Goal: Transaction & Acquisition: Book appointment/travel/reservation

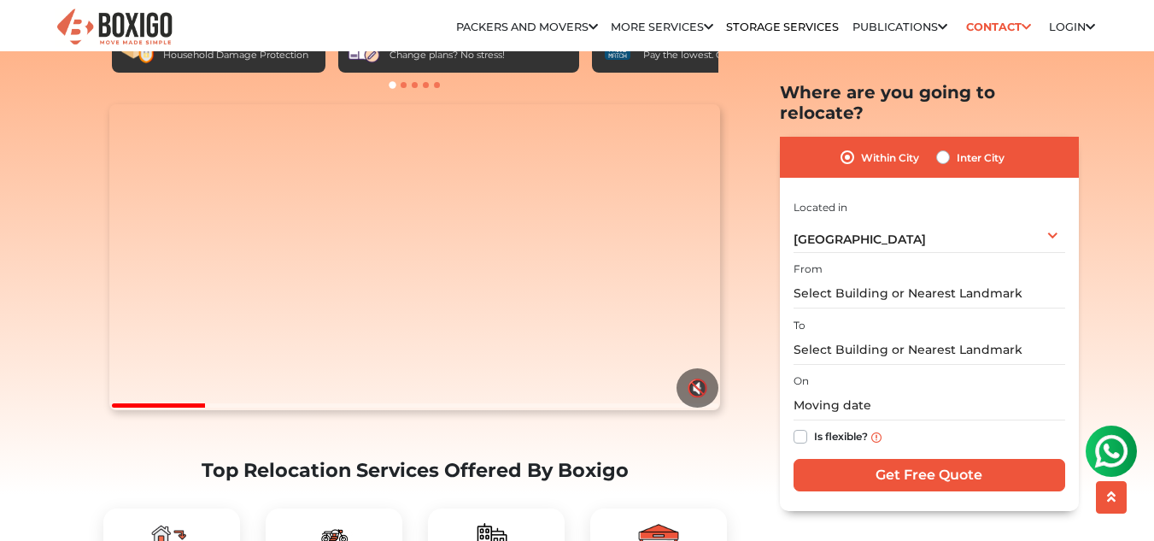
click at [957, 147] on label "Inter City" at bounding box center [981, 157] width 48 height 21
click at [943, 147] on input "Inter City" at bounding box center [943, 155] width 14 height 17
radio input "true"
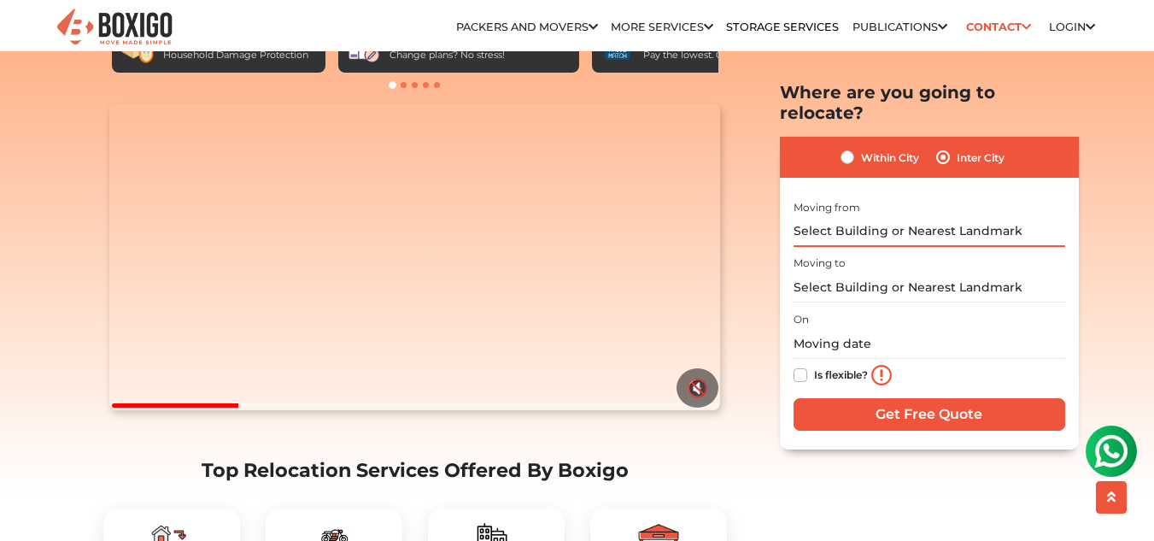
click at [883, 216] on input "text" at bounding box center [930, 231] width 272 height 30
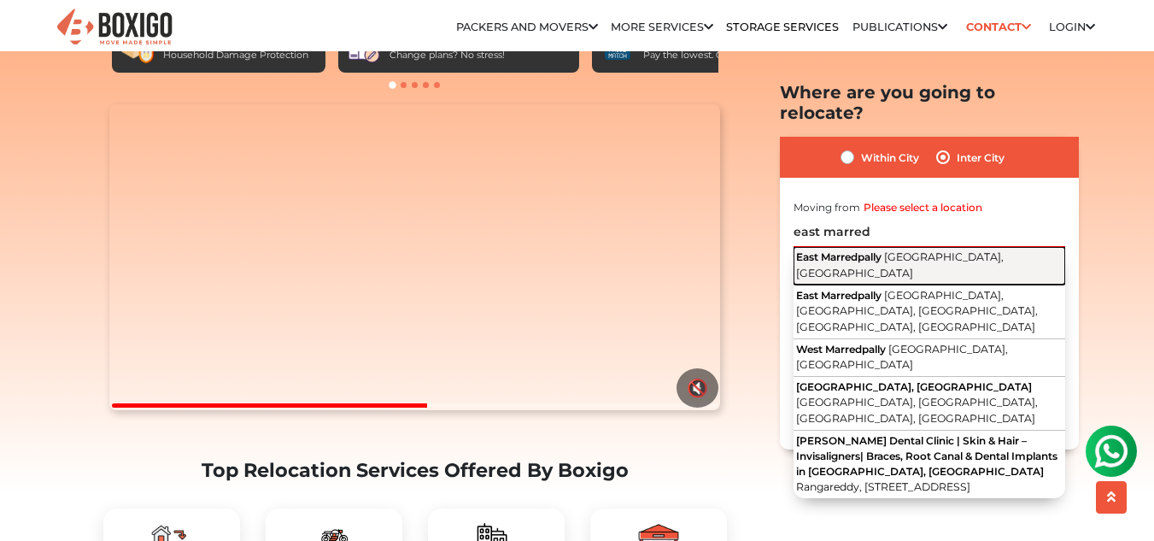
click at [882, 250] on span "East Marredpally" at bounding box center [838, 256] width 85 height 13
type input "East Marredpally, [GEOGRAPHIC_DATA], [GEOGRAPHIC_DATA]"
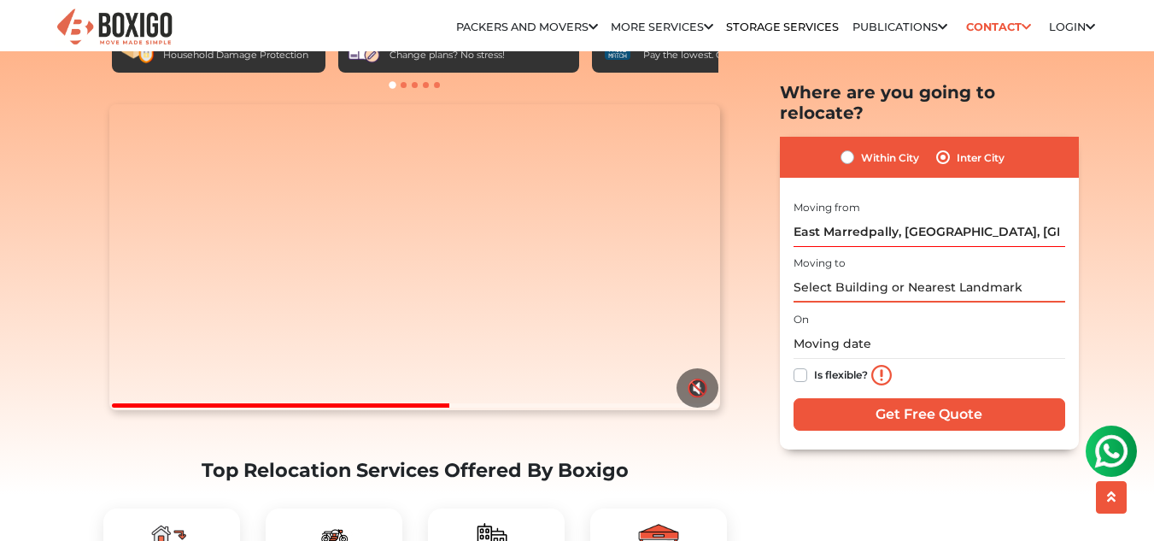
click at [886, 273] on input "text" at bounding box center [930, 288] width 272 height 30
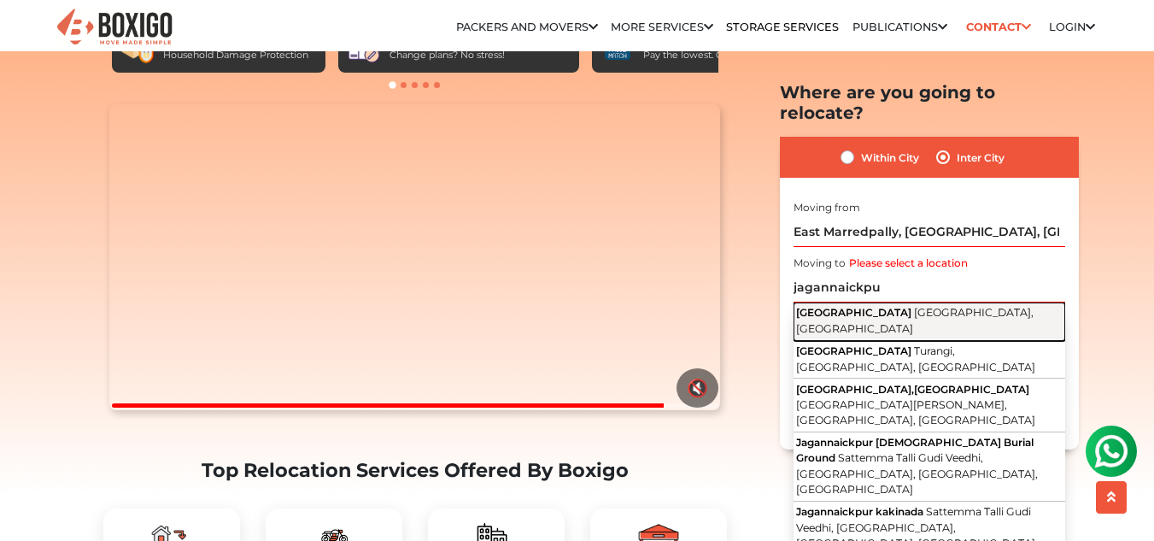
click at [884, 306] on span "[GEOGRAPHIC_DATA], [GEOGRAPHIC_DATA]" at bounding box center [915, 320] width 238 height 29
type input "Jagannaickpur, Kakinada, Andhra Pradesh"
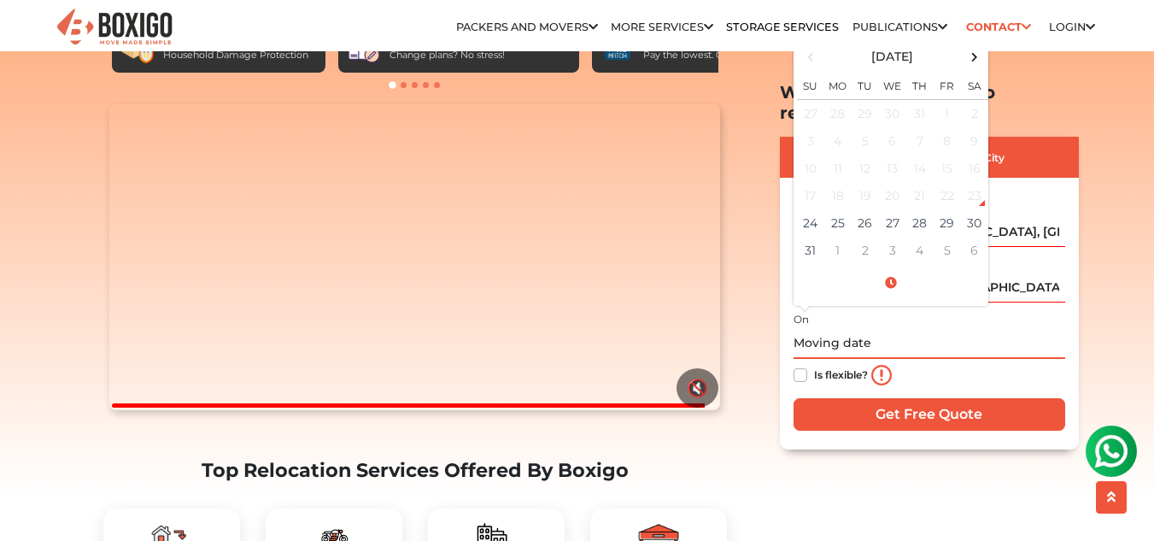
click at [857, 328] on input "text" at bounding box center [930, 343] width 272 height 30
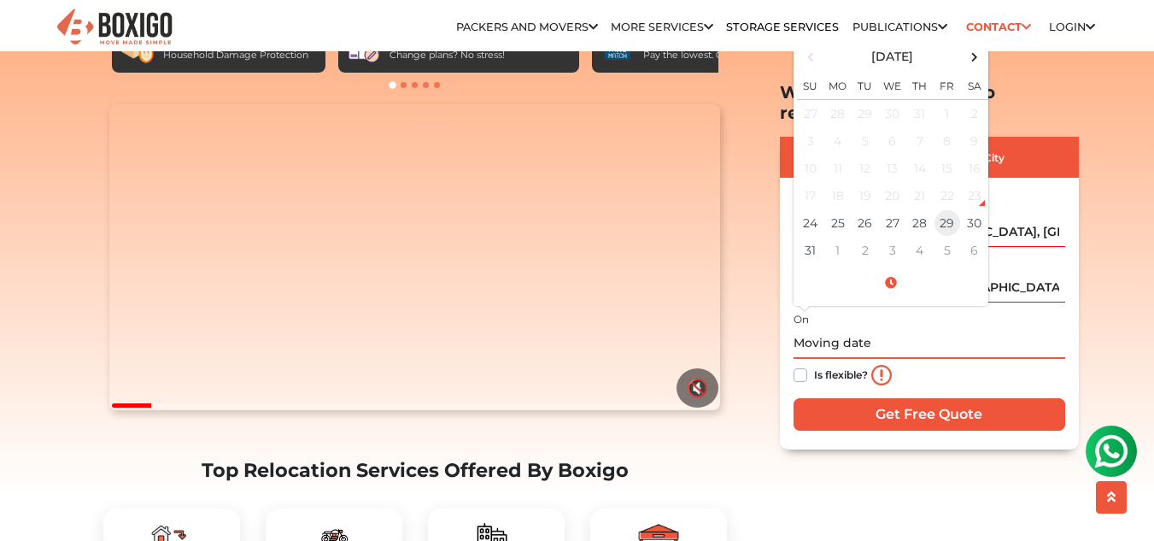
click at [940, 209] on td "29" at bounding box center [947, 221] width 27 height 27
type input "08/29/2025 12:00 AM"
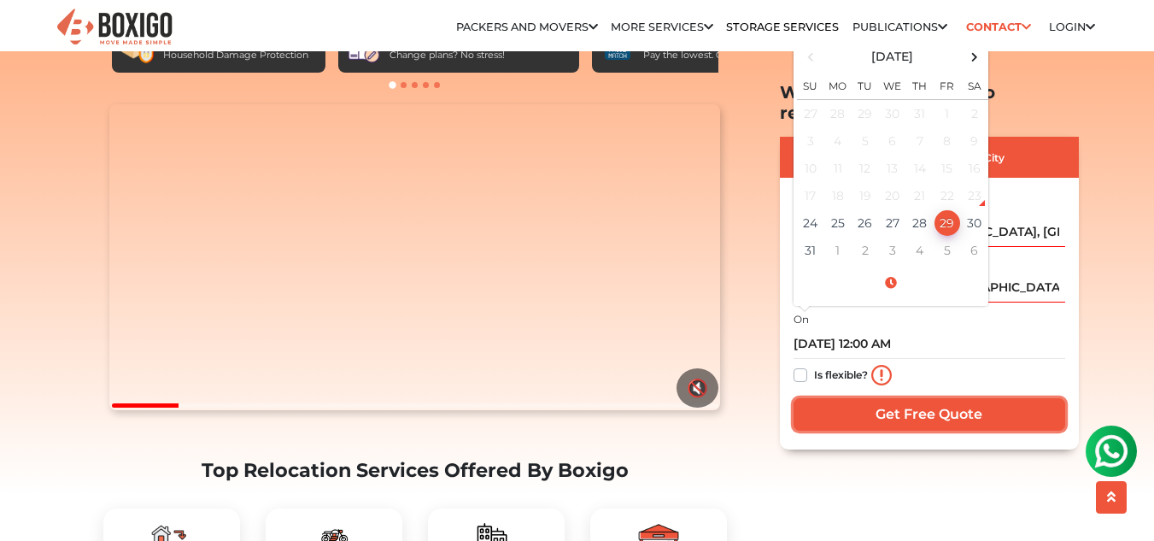
click at [919, 397] on input "Get Free Quote" at bounding box center [930, 413] width 272 height 32
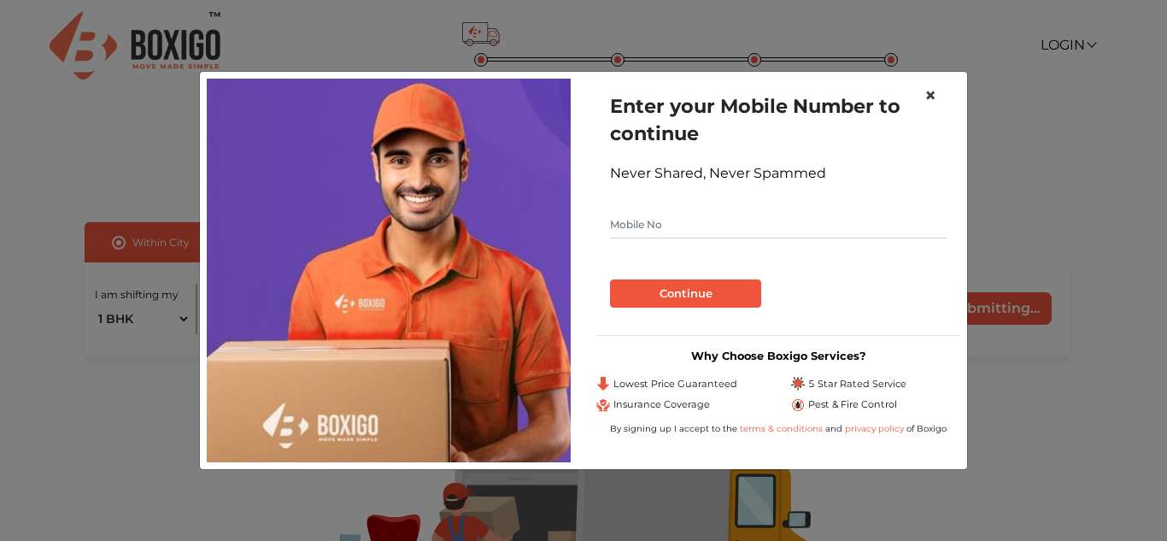
click at [935, 95] on span "×" at bounding box center [931, 95] width 12 height 25
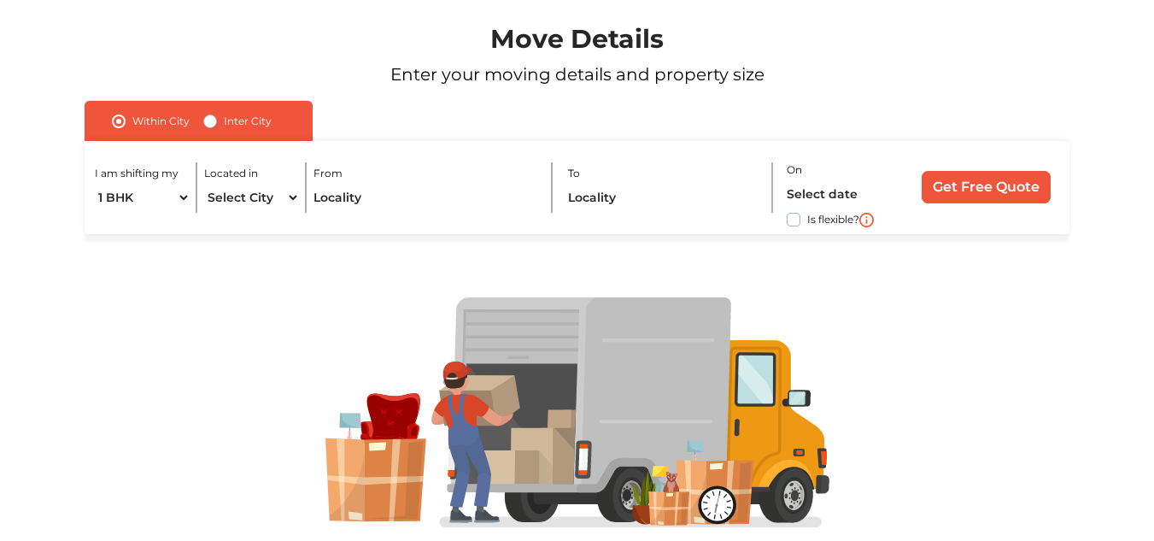
scroll to position [119, 0]
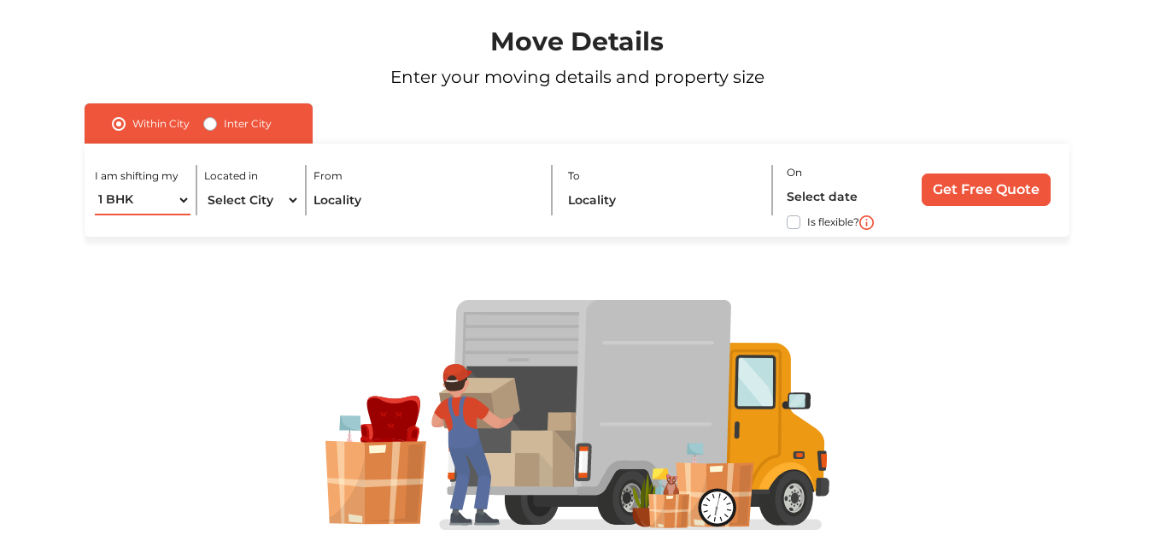
click at [167, 197] on select "1 BHK 2 BHK 3 BHK 3 + BHK FEW ITEMS" at bounding box center [143, 200] width 96 height 30
select select "FEW ITEMS"
click at [95, 185] on select "1 BHK 2 BHK 3 BHK 3 + BHK FEW ITEMS" at bounding box center [143, 200] width 96 height 30
click at [243, 200] on select "Select City [GEOGRAPHIC_DATA] [GEOGRAPHIC_DATA] [GEOGRAPHIC_DATA] [GEOGRAPHIC_D…" at bounding box center [252, 200] width 96 height 30
select select "[GEOGRAPHIC_DATA]"
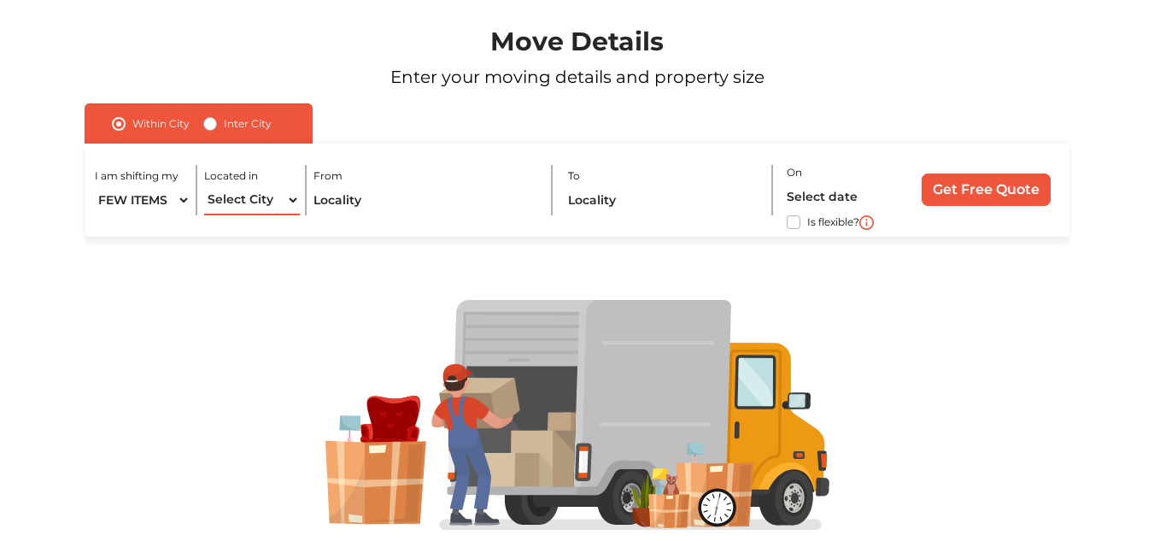
click at [204, 185] on select "Select City [GEOGRAPHIC_DATA] [GEOGRAPHIC_DATA] [GEOGRAPHIC_DATA] [GEOGRAPHIC_D…" at bounding box center [252, 200] width 96 height 30
click at [431, 212] on input "text" at bounding box center [427, 200] width 226 height 30
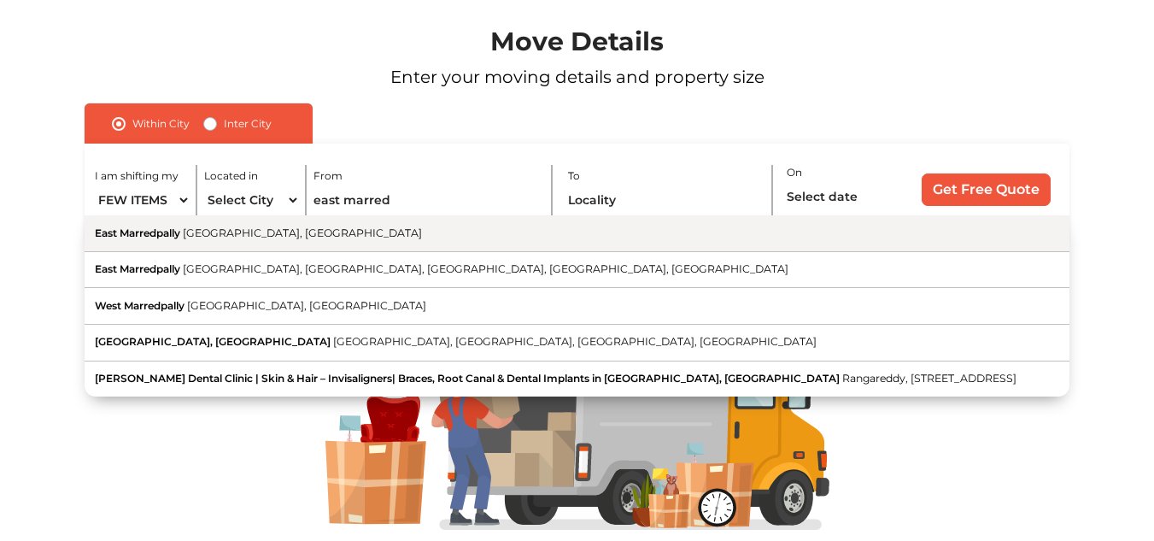
click at [384, 230] on button "East Marredpally [GEOGRAPHIC_DATA], [GEOGRAPHIC_DATA]" at bounding box center [577, 233] width 984 height 37
type input "East Marredpally, [GEOGRAPHIC_DATA], [GEOGRAPHIC_DATA]"
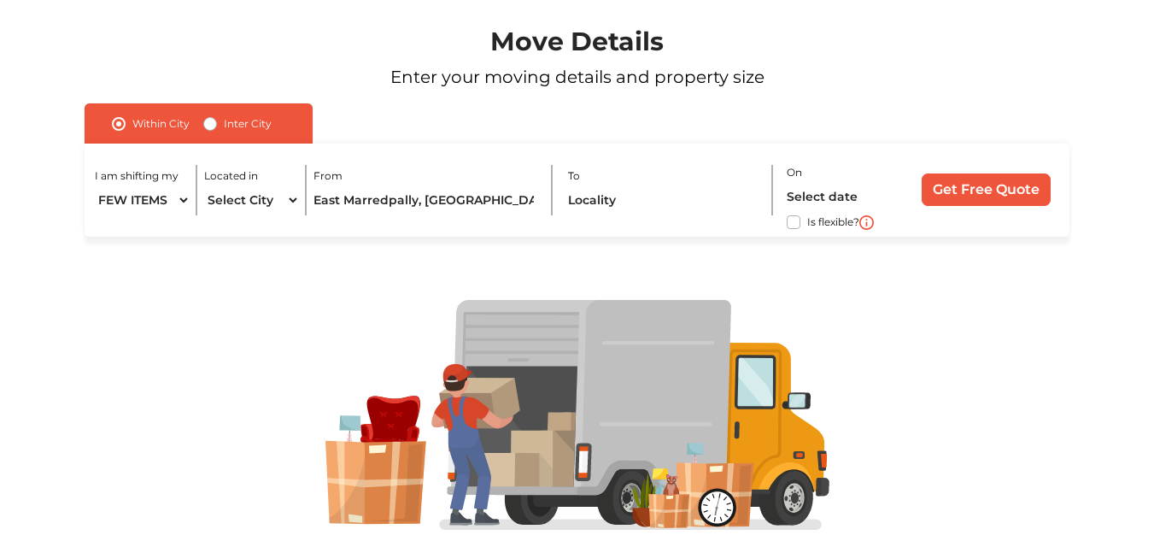
click at [550, 195] on div "From [GEOGRAPHIC_DATA], [GEOGRAPHIC_DATA], [GEOGRAPHIC_DATA]" at bounding box center [433, 190] width 239 height 50
click at [574, 201] on input "text" at bounding box center [664, 200] width 193 height 30
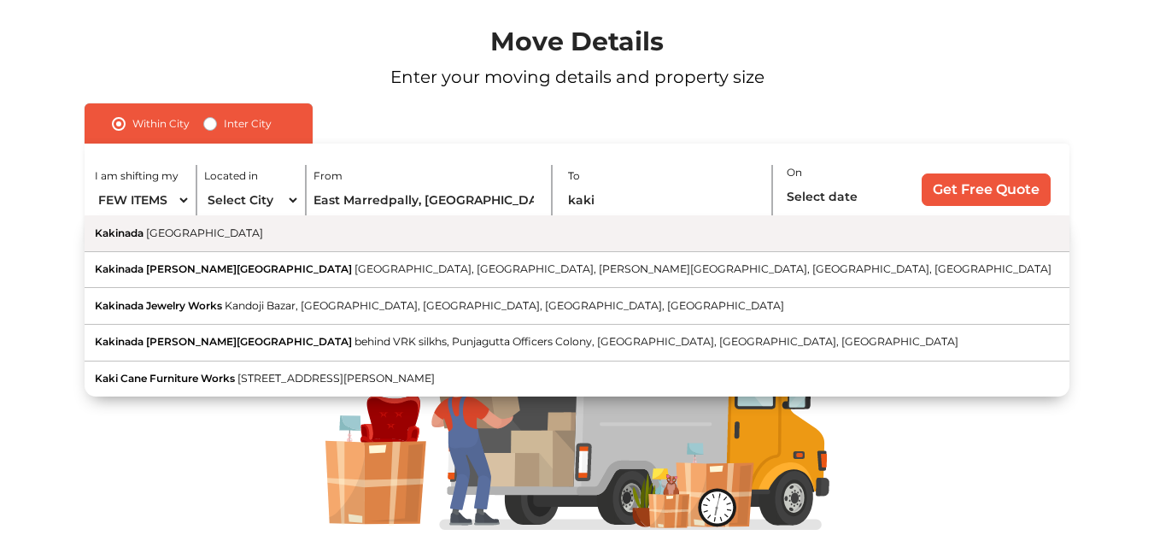
click at [574, 233] on button "Kakinada [GEOGRAPHIC_DATA]" at bounding box center [577, 233] width 984 height 37
type input "[GEOGRAPHIC_DATA], [GEOGRAPHIC_DATA]"
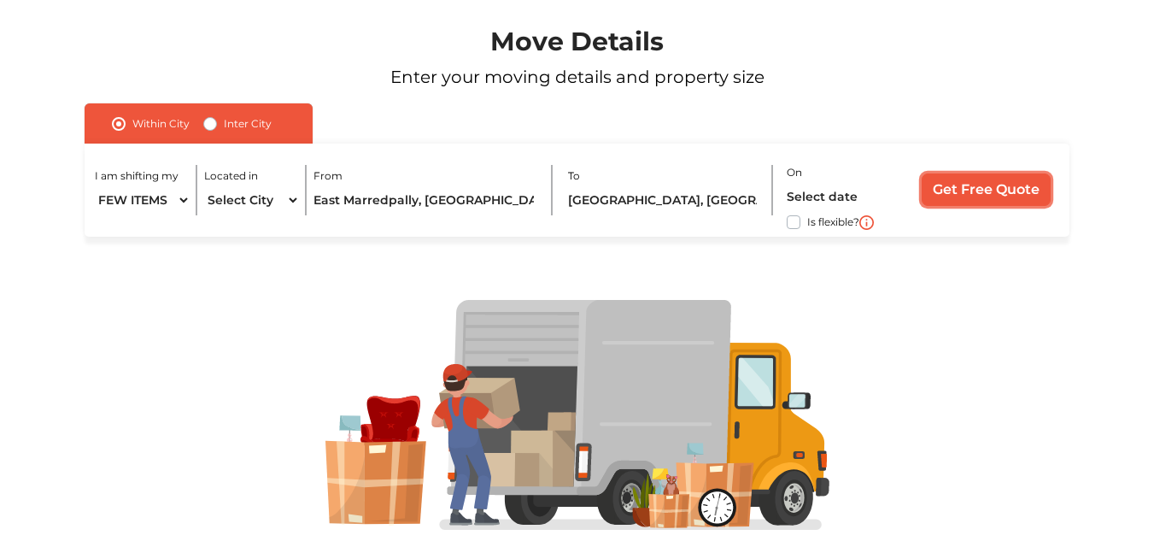
click at [1034, 191] on input "Get Free Quote" at bounding box center [986, 189] width 129 height 32
click at [825, 179] on label "required" at bounding box center [827, 172] width 44 height 15
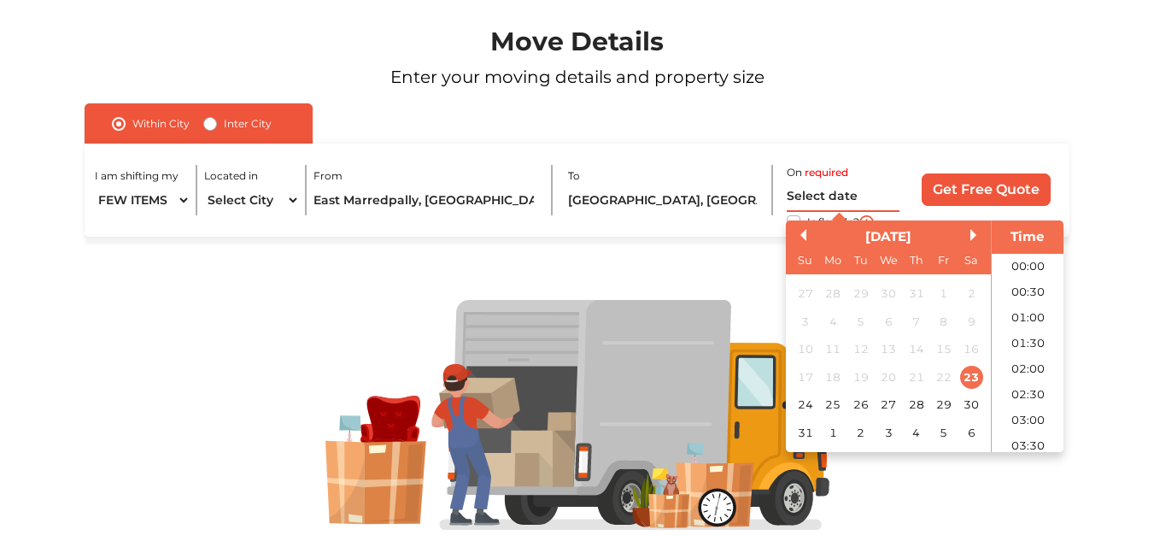
click at [812, 203] on input "text" at bounding box center [844, 197] width 114 height 30
click at [943, 398] on div "29" at bounding box center [944, 404] width 23 height 23
type input "[DATE] 12:00 AM"
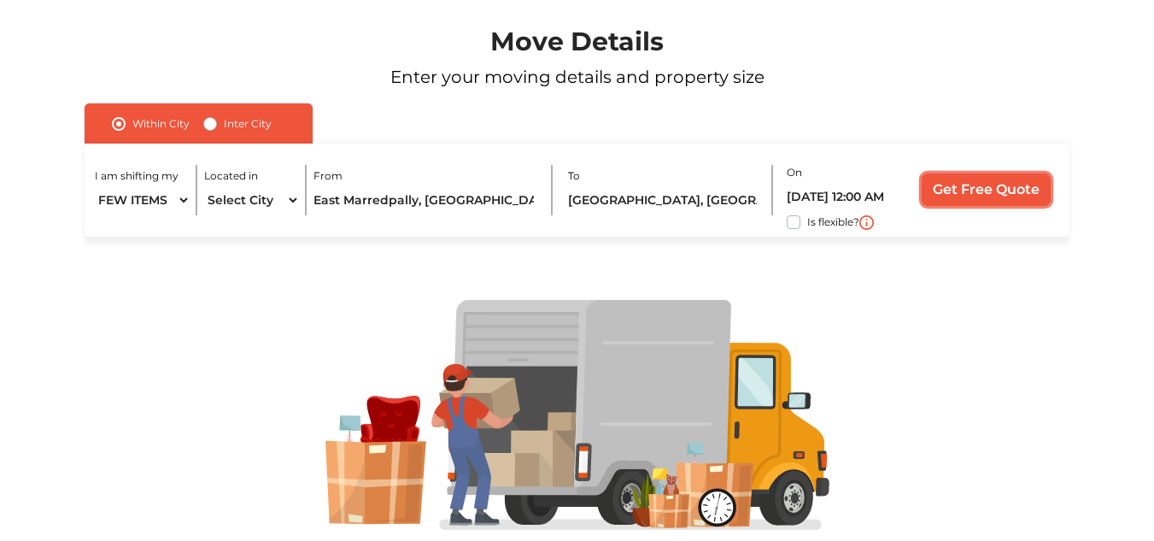
click at [967, 188] on input "Get Free Quote" at bounding box center [986, 189] width 129 height 32
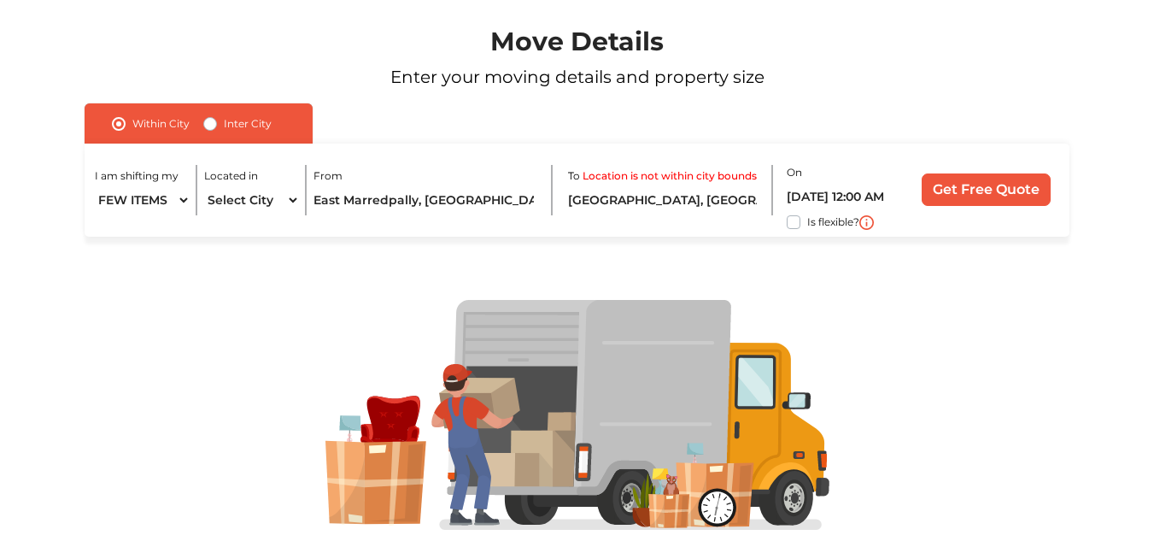
click at [224, 126] on label "Inter City" at bounding box center [248, 124] width 48 height 21
click at [208, 126] on input "Inter City" at bounding box center [210, 122] width 14 height 17
radio input "true"
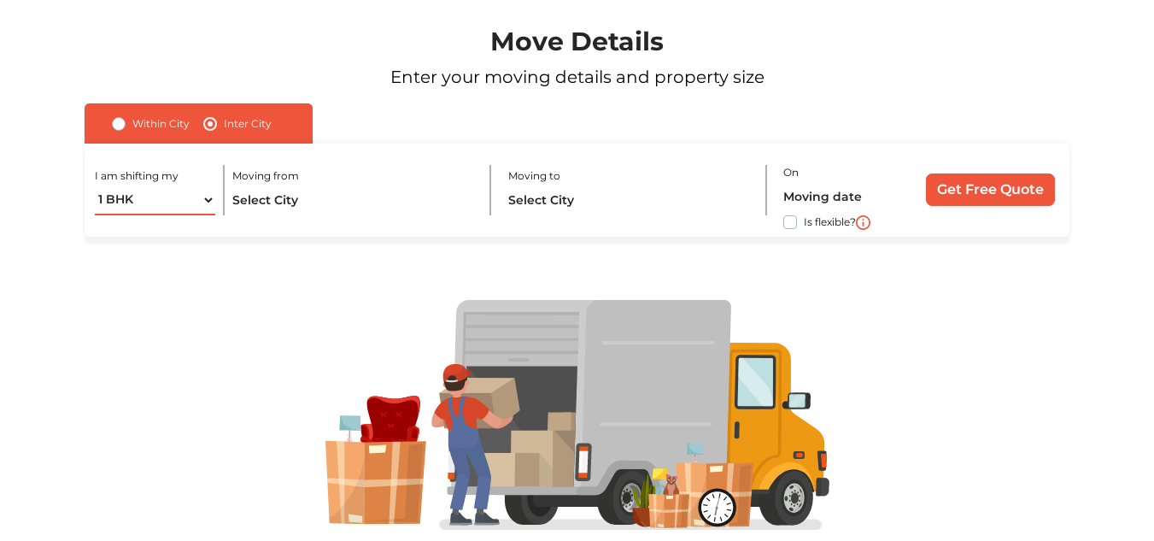
click at [175, 205] on select "1 BHK 2 BHK 3 BHK 3 + BHK FEW ITEMS" at bounding box center [155, 200] width 121 height 30
select select "FEW ITEMS"
click at [95, 185] on select "1 BHK 2 BHK 3 BHK 3 + BHK FEW ITEMS" at bounding box center [155, 200] width 121 height 30
click at [273, 200] on input "text" at bounding box center [354, 200] width 244 height 30
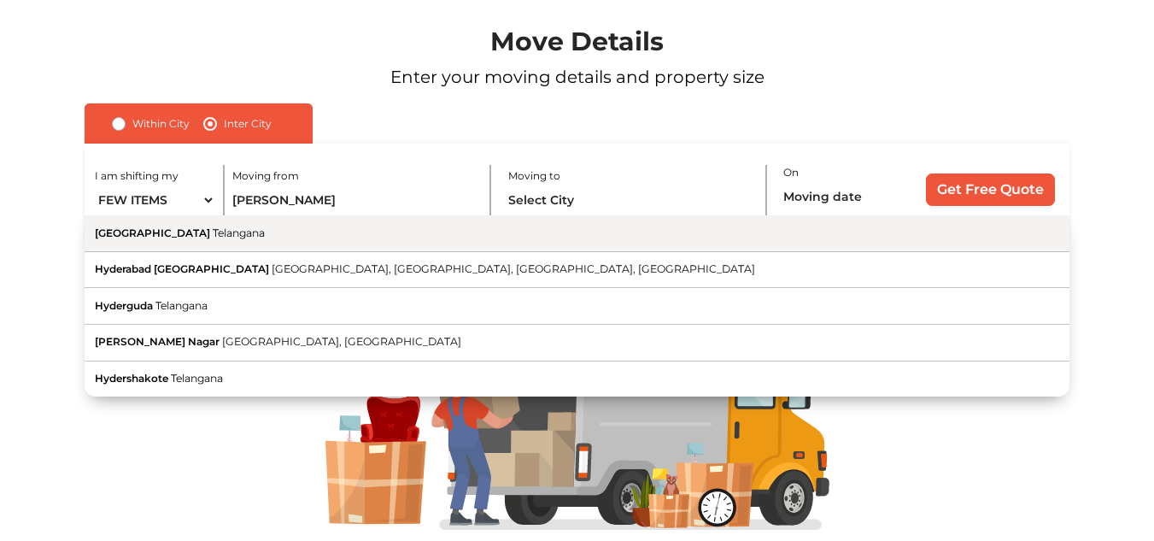
click at [281, 242] on button "Hyderabad [GEOGRAPHIC_DATA]" at bounding box center [577, 233] width 984 height 37
type input "[GEOGRAPHIC_DATA], [GEOGRAPHIC_DATA]"
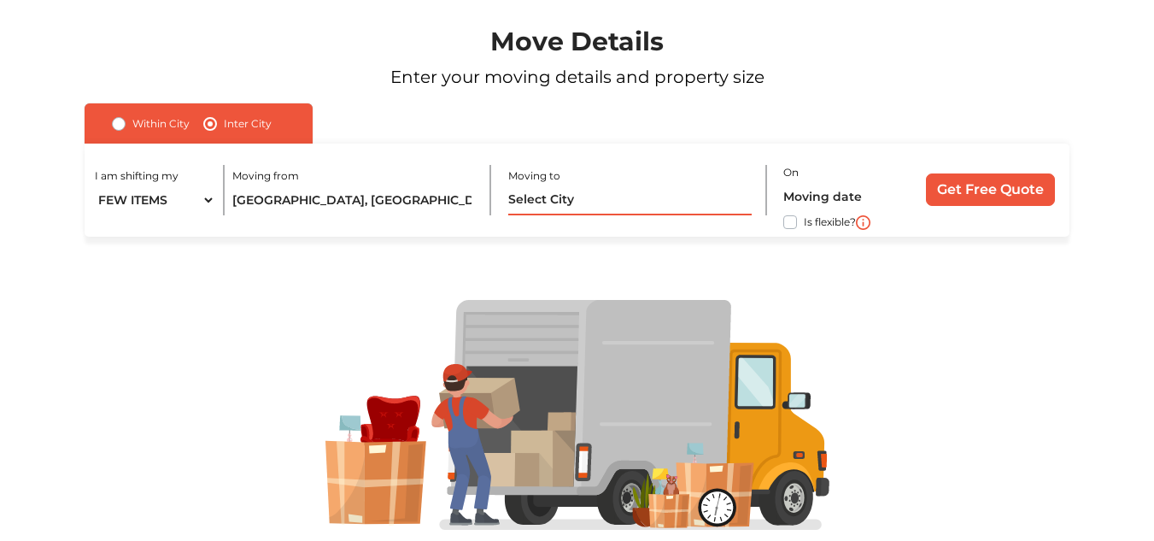
click at [589, 207] on input "text" at bounding box center [630, 200] width 244 height 30
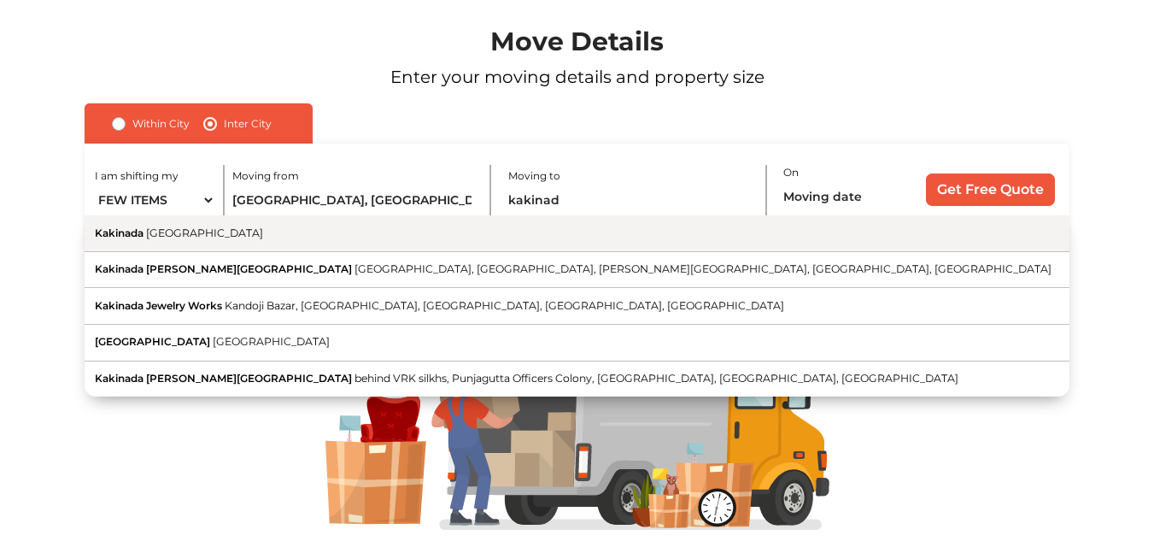
click at [582, 233] on button "Kakinada [GEOGRAPHIC_DATA]" at bounding box center [577, 233] width 984 height 37
type input "[GEOGRAPHIC_DATA], [GEOGRAPHIC_DATA]"
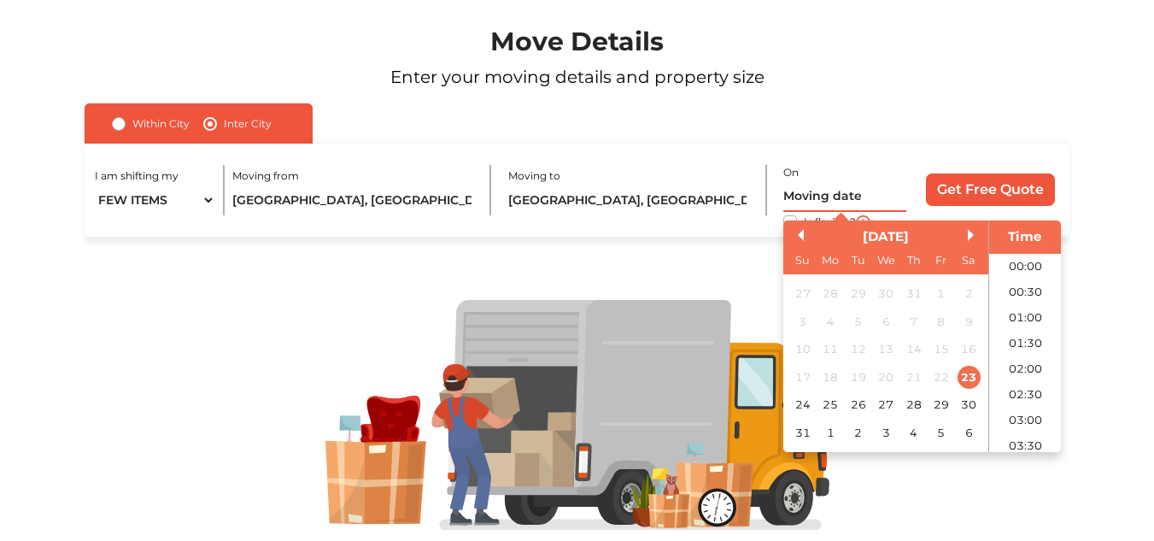
click at [836, 189] on input "text" at bounding box center [845, 197] width 123 height 30
click at [945, 401] on div "29" at bounding box center [941, 404] width 23 height 23
type input "[DATE] 12:00 AM"
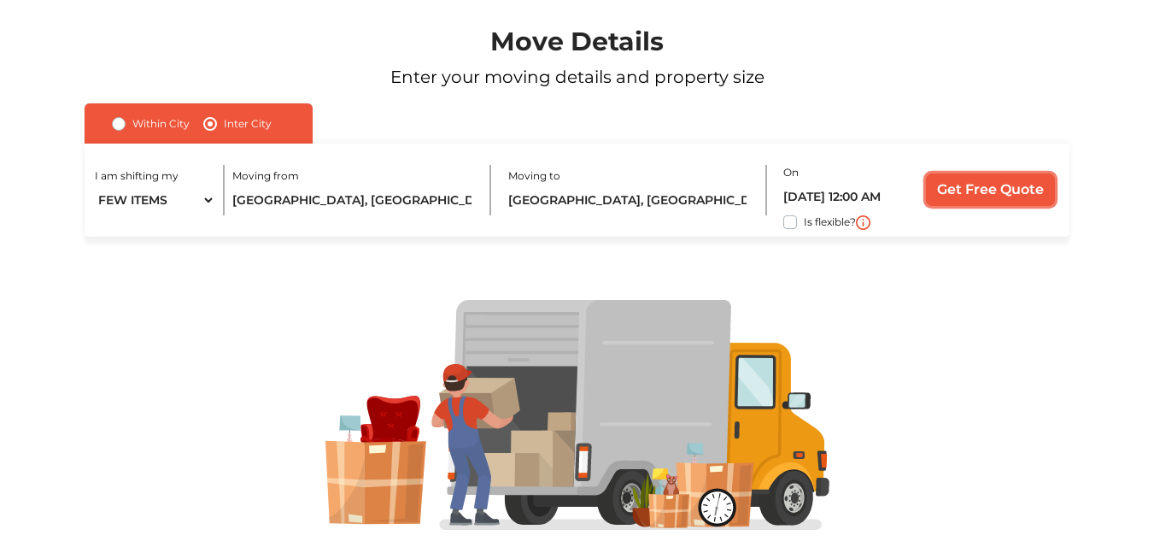
click at [995, 179] on input "Get Free Quote" at bounding box center [990, 189] width 129 height 32
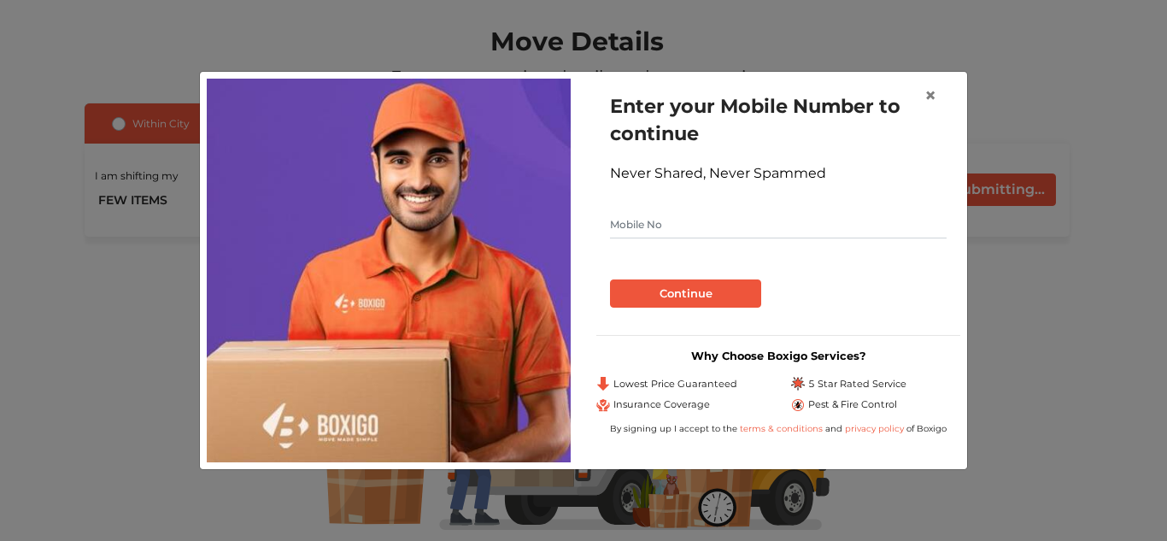
click at [724, 219] on input "text" at bounding box center [778, 224] width 337 height 27
type input "9581341991"
click at [689, 291] on button "Continue" at bounding box center [685, 293] width 151 height 29
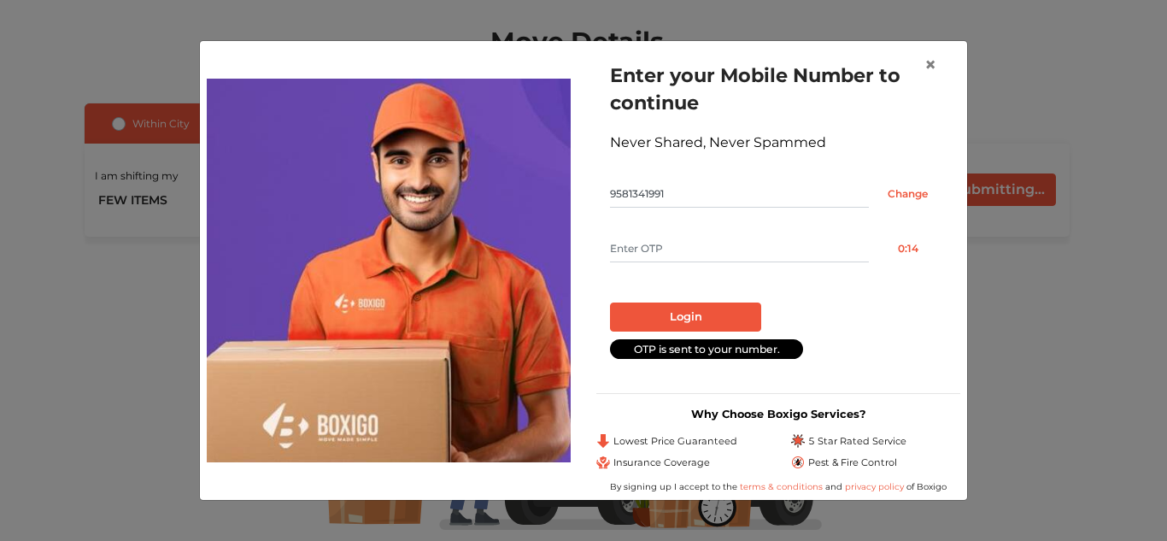
click at [667, 250] on input "text" at bounding box center [739, 248] width 259 height 27
type input "2784"
click at [671, 303] on button "Login" at bounding box center [685, 316] width 151 height 29
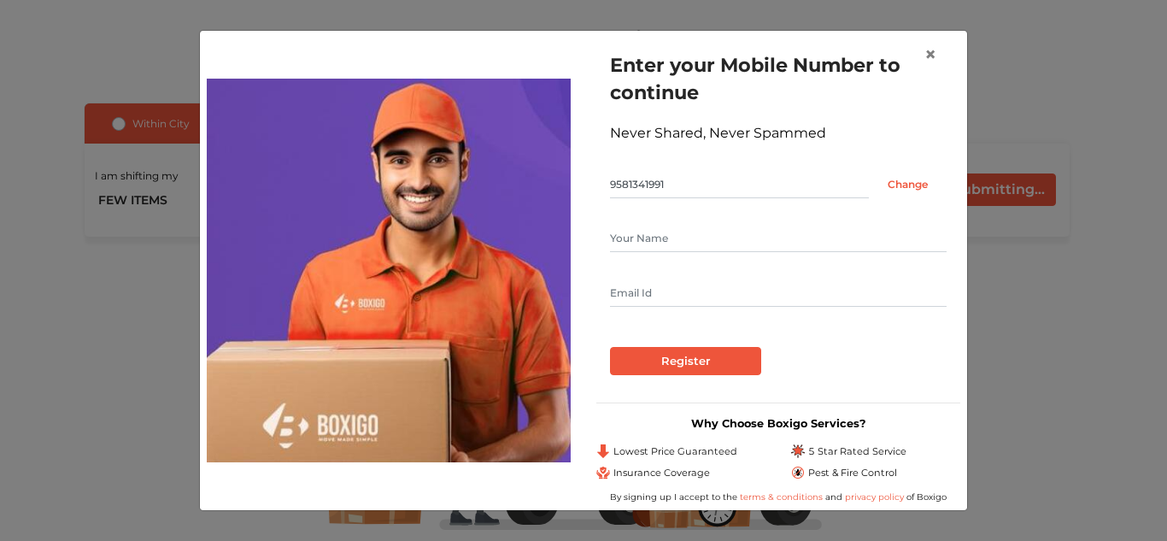
click at [684, 236] on input "text" at bounding box center [778, 238] width 337 height 27
type input "mani"
click at [693, 285] on input "[EMAIL_ADDRESS][DOMAIN_NAME]" at bounding box center [778, 292] width 337 height 27
type input "[EMAIL_ADDRESS][DOMAIN_NAME]"
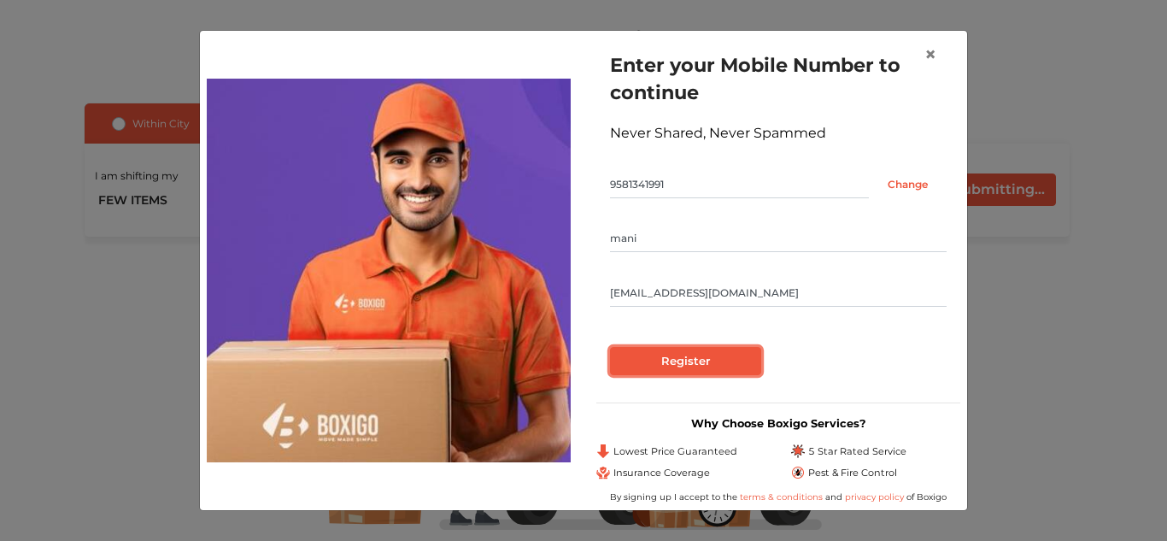
click at [678, 375] on input "Register" at bounding box center [685, 361] width 151 height 29
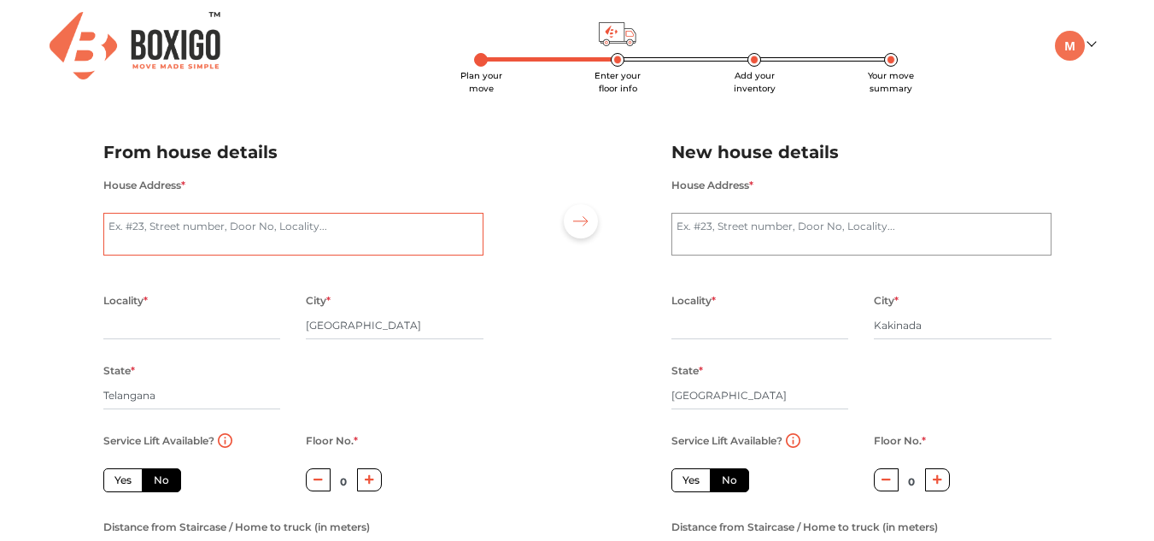
click at [285, 225] on textarea "House Address *" at bounding box center [293, 234] width 380 height 43
type textarea "10-3-111, Ground floor,"
click at [203, 315] on input "text" at bounding box center [192, 325] width 178 height 27
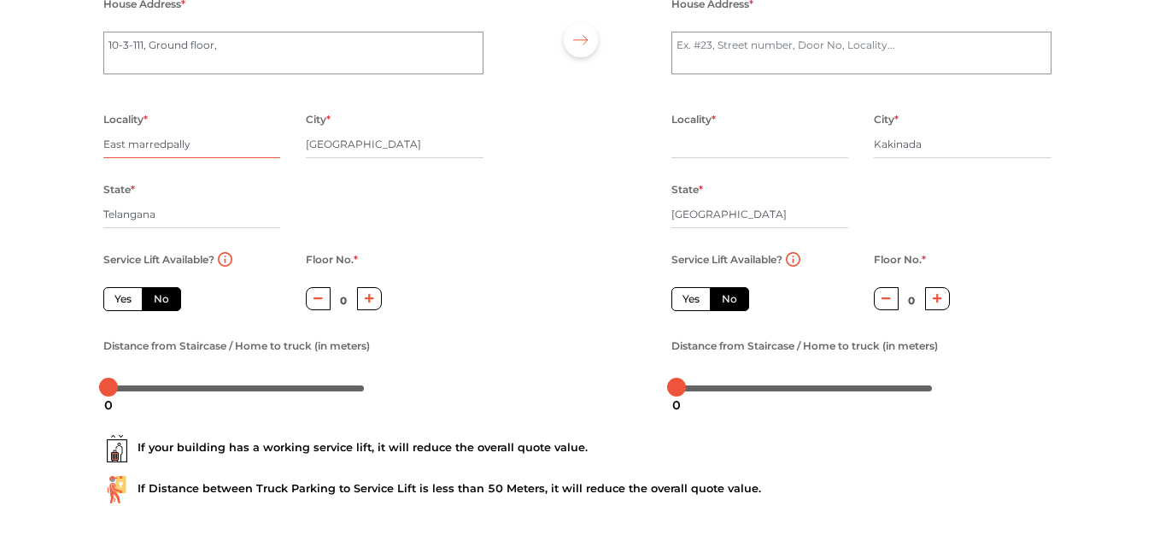
scroll to position [202, 0]
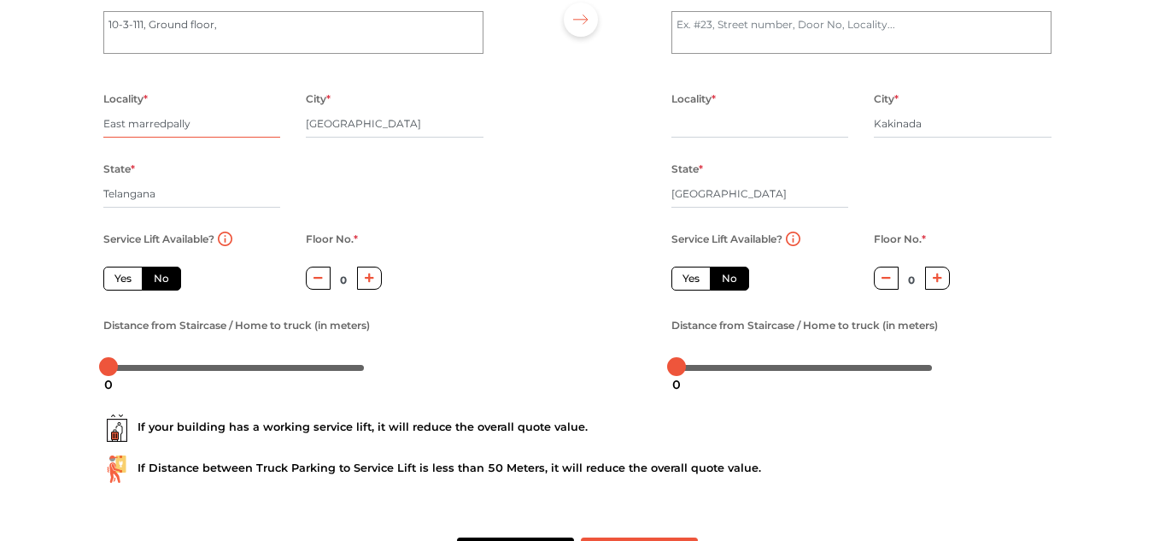
type input "East marredpally"
drag, startPoint x: 103, startPoint y: 368, endPoint x: 155, endPoint y: 379, distance: 53.3
click at [155, 339] on body "Plan your move Enter your floor info Add your inventory Your move summary My Mo…" at bounding box center [577, 68] width 1154 height 541
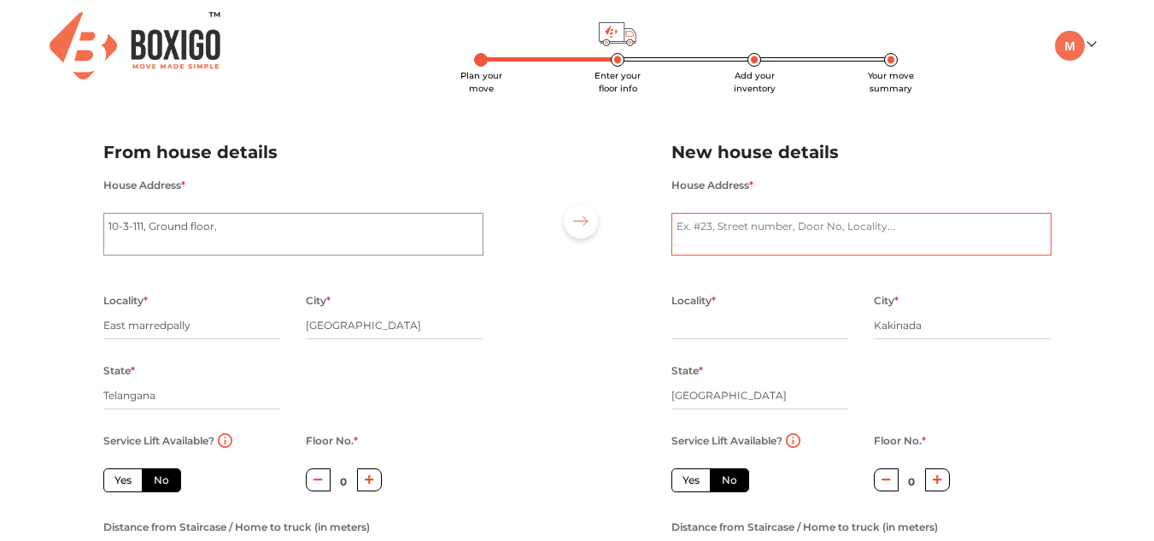
click at [729, 228] on textarea "House Address *" at bounding box center [862, 234] width 380 height 43
type textarea "51-10-3, [GEOGRAPHIC_DATA]"
type input "[GEOGRAPHIC_DATA]"
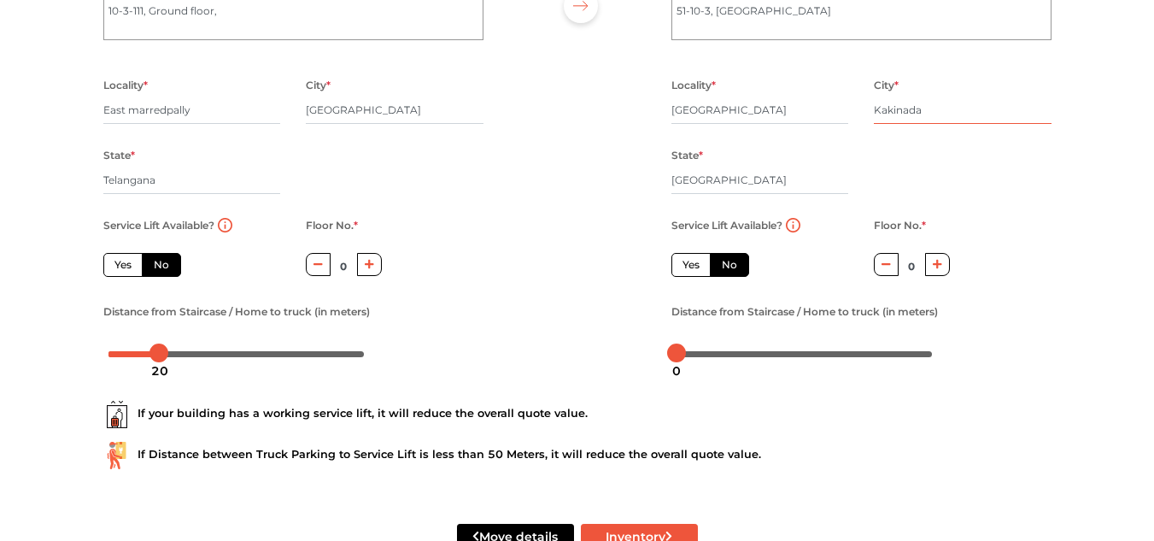
scroll to position [221, 0]
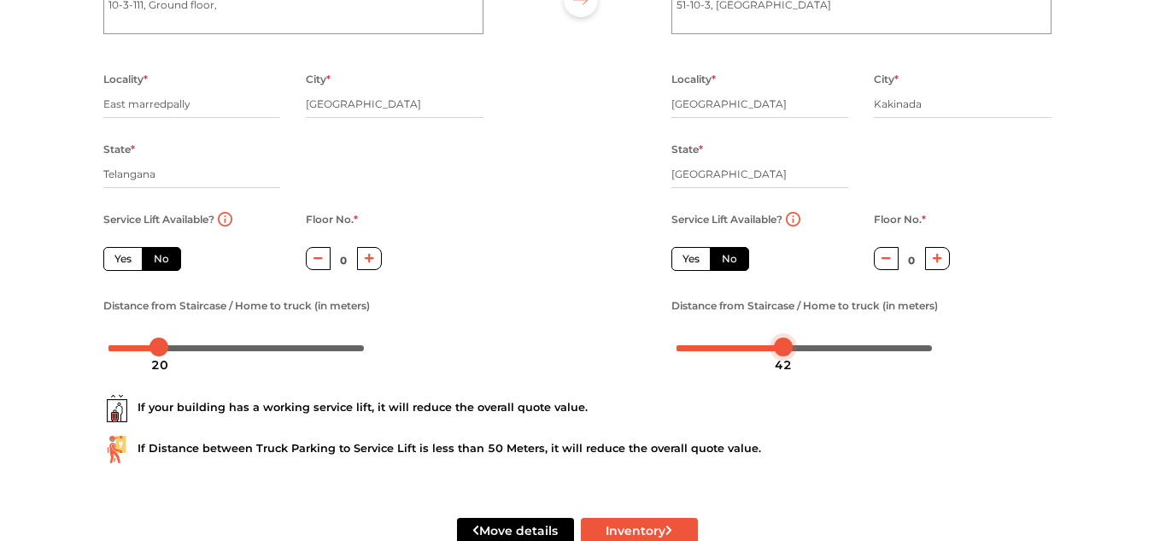
drag, startPoint x: 682, startPoint y: 349, endPoint x: 790, endPoint y: 360, distance: 108.2
click at [790, 320] on body "Plan your move Enter your floor info Add your inventory Your move summary My Mo…" at bounding box center [577, 49] width 1154 height 541
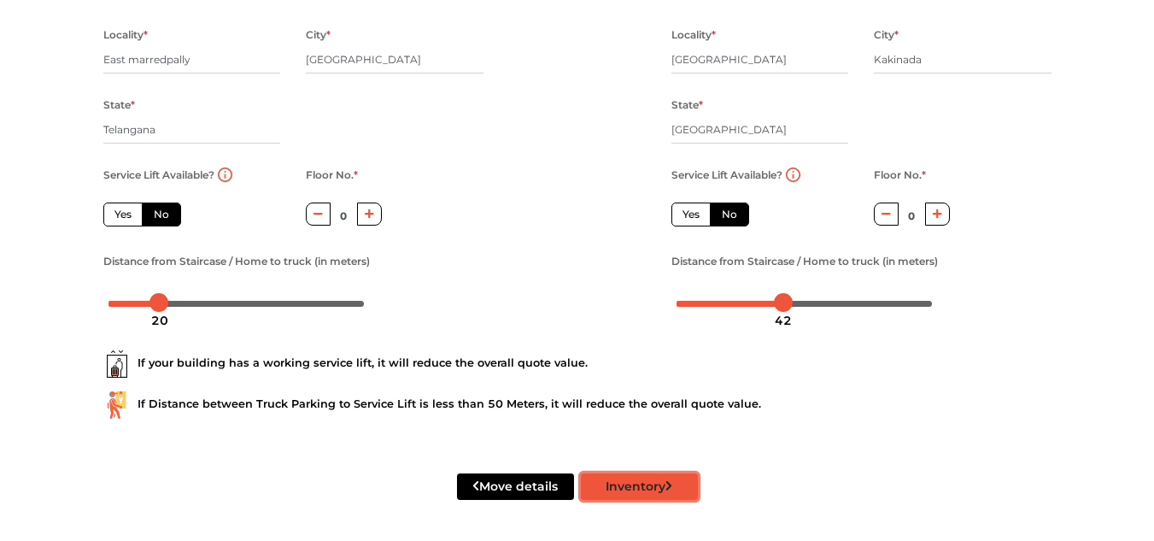
click at [636, 482] on button "Inventory" at bounding box center [639, 486] width 117 height 26
radio input "true"
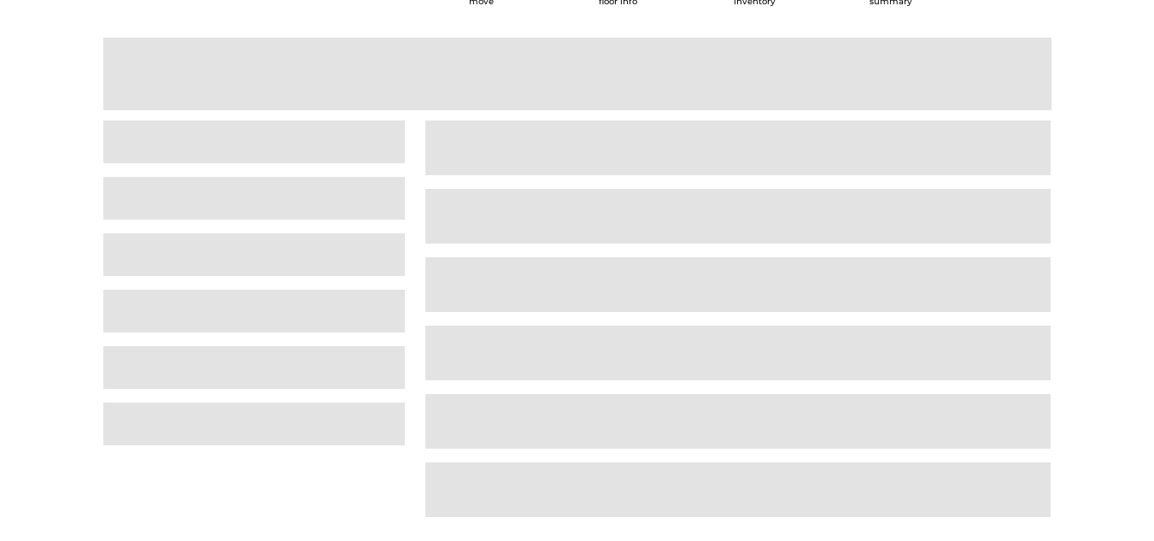
scroll to position [44, 0]
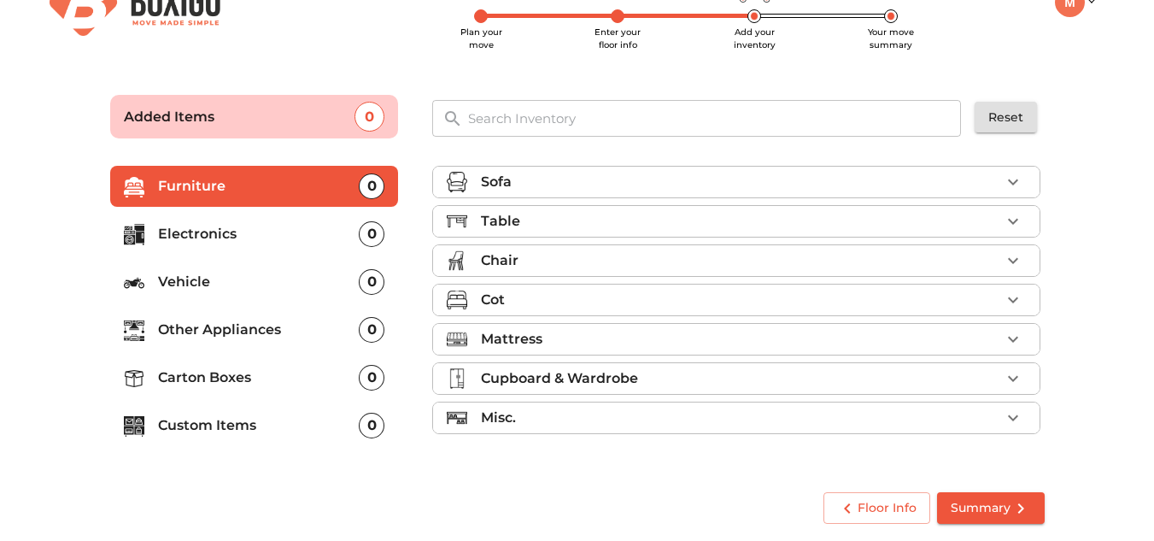
click at [494, 284] on div "Cot" at bounding box center [736, 300] width 608 height 32
click at [497, 294] on p "Cot" at bounding box center [493, 300] width 24 height 21
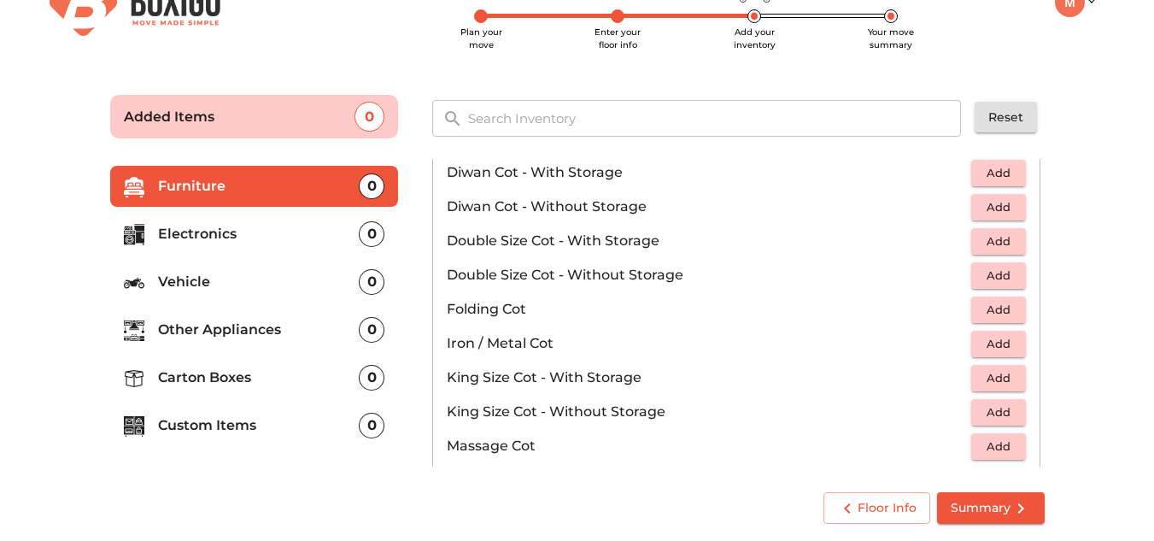
scroll to position [273, 0]
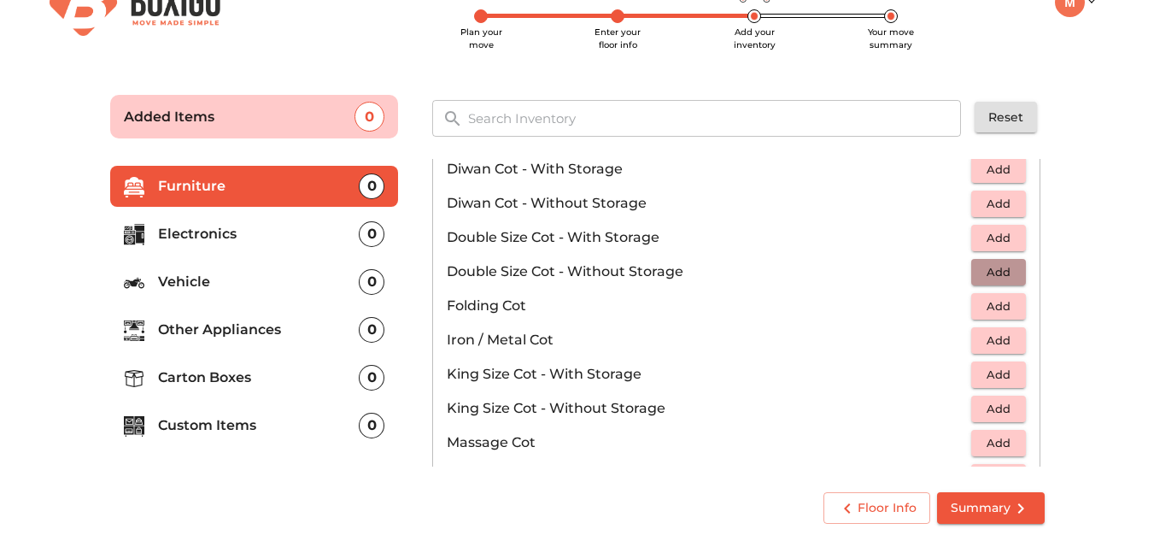
click at [1007, 268] on span "Add" at bounding box center [999, 272] width 38 height 20
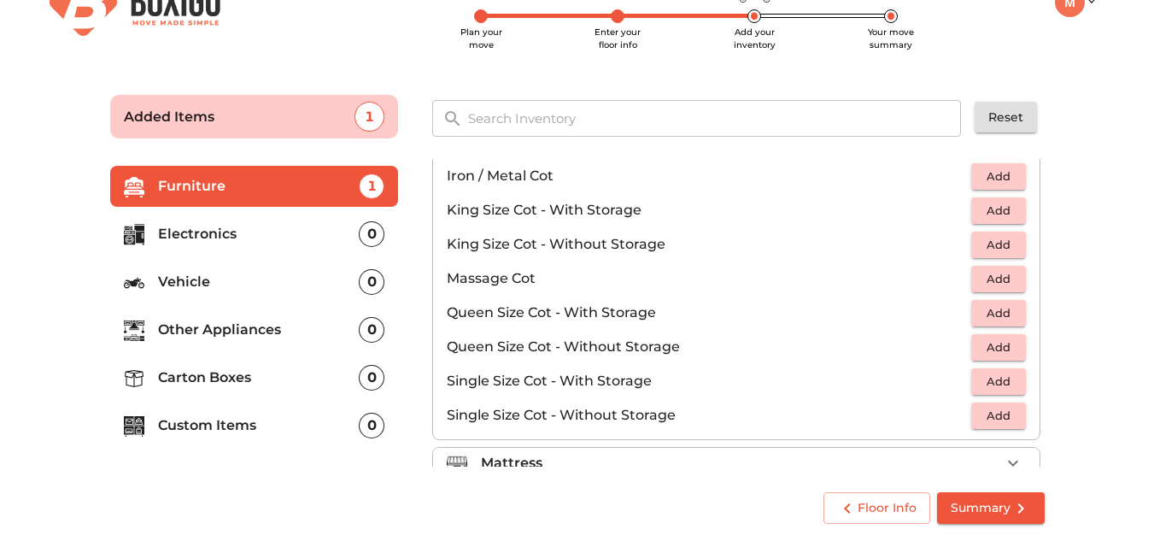
scroll to position [543, 0]
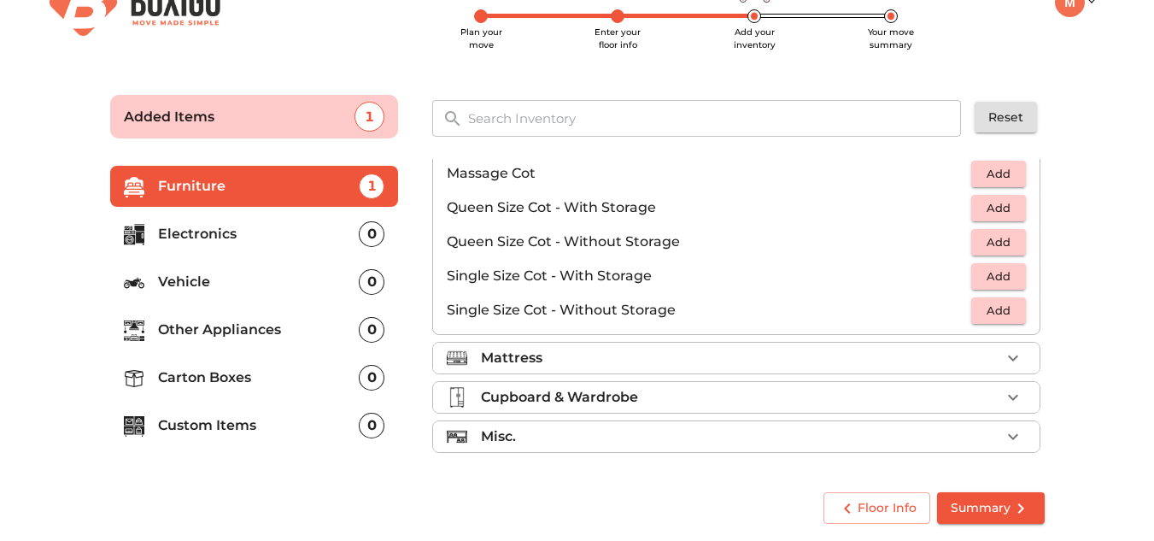
click at [518, 354] on p "Mattress" at bounding box center [512, 358] width 62 height 21
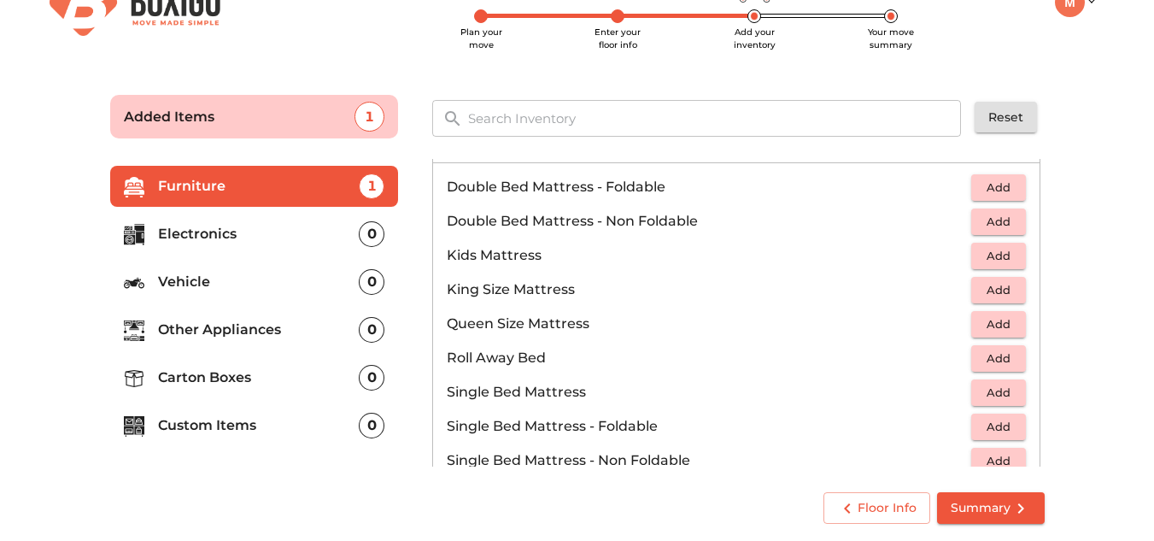
scroll to position [174, 0]
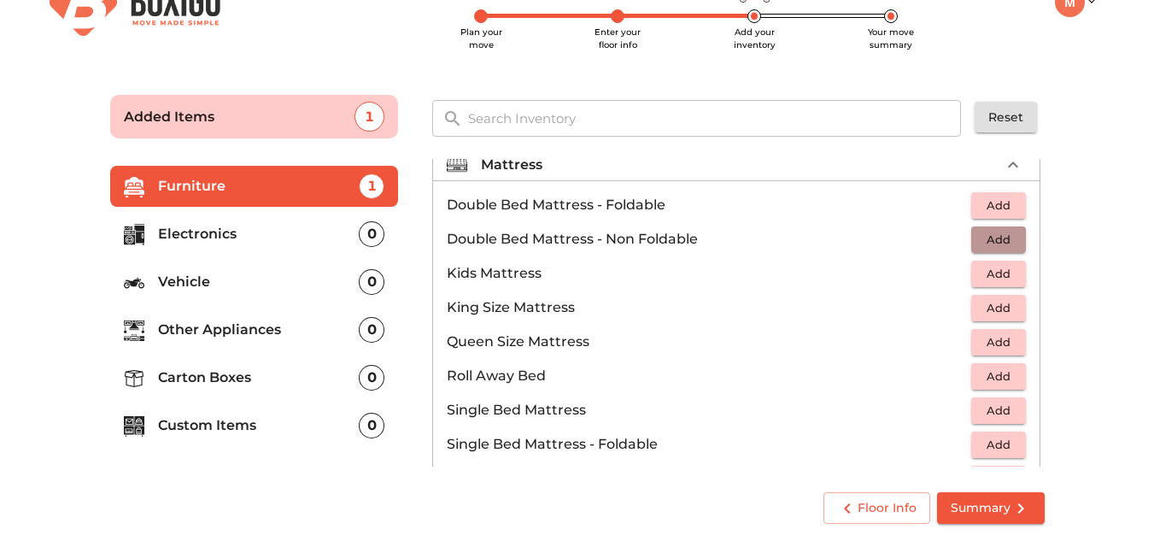
click at [1002, 233] on span "Add" at bounding box center [999, 240] width 38 height 20
click at [283, 326] on p "Other Appliances" at bounding box center [259, 330] width 202 height 21
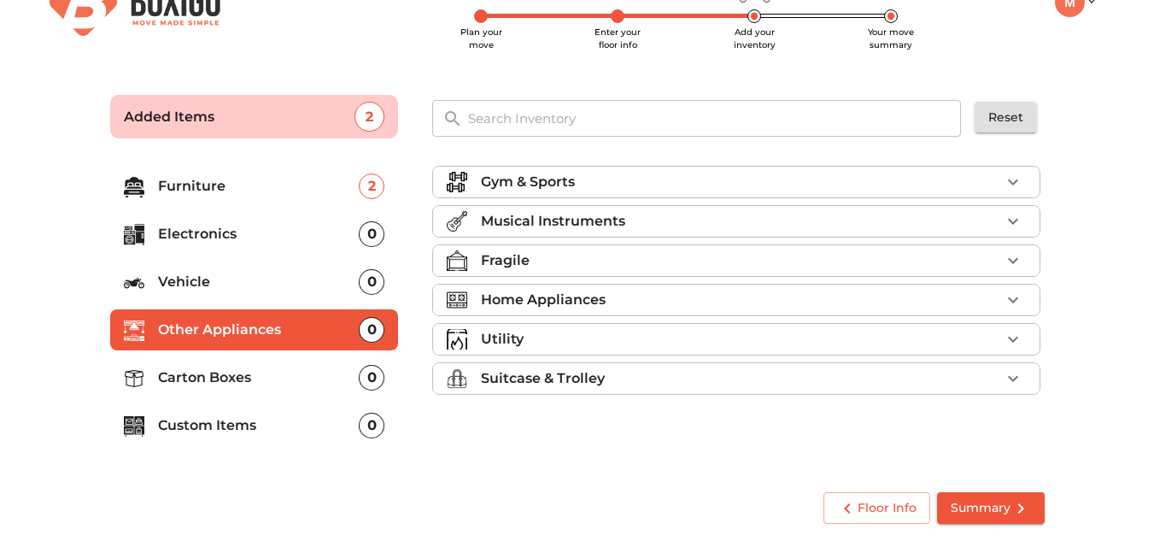
scroll to position [0, 0]
click at [566, 305] on p "Home Appliances" at bounding box center [543, 300] width 125 height 21
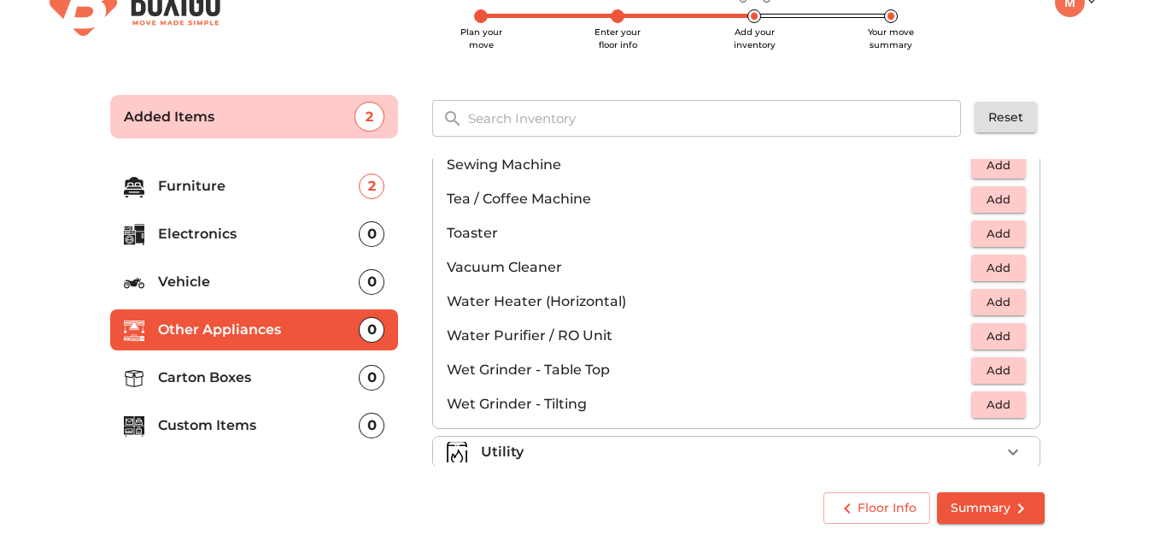
scroll to position [1187, 0]
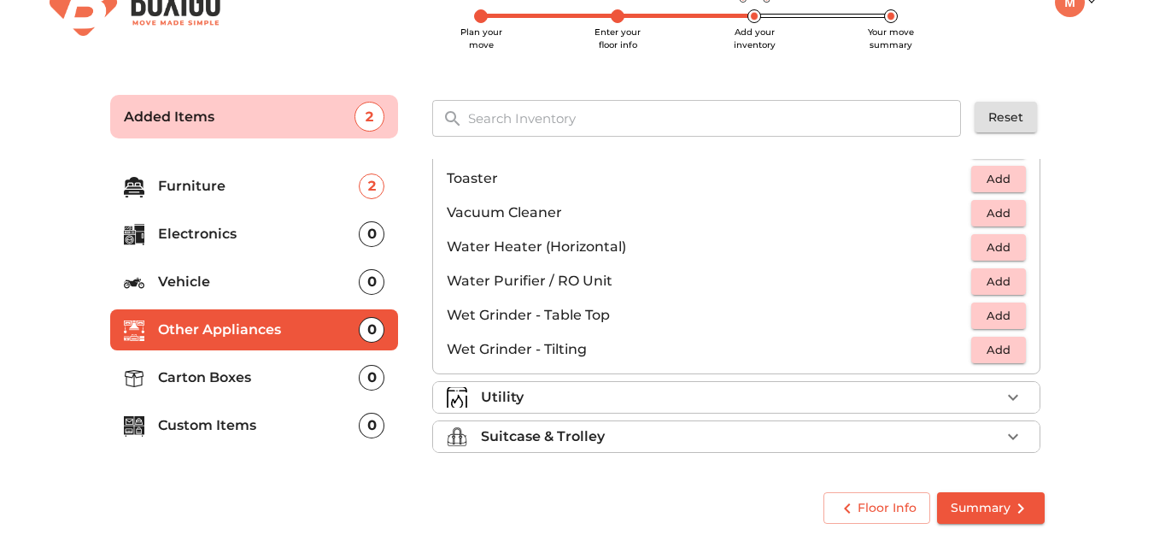
click at [288, 226] on p "Electronics" at bounding box center [259, 234] width 202 height 21
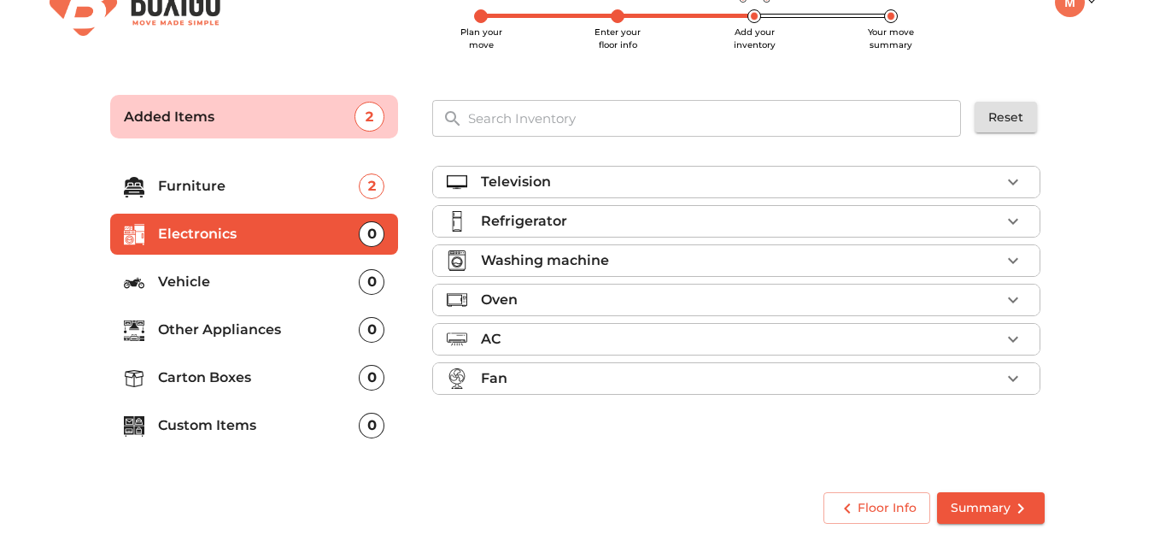
scroll to position [0, 0]
click at [576, 211] on div "Refrigerator" at bounding box center [741, 221] width 520 height 21
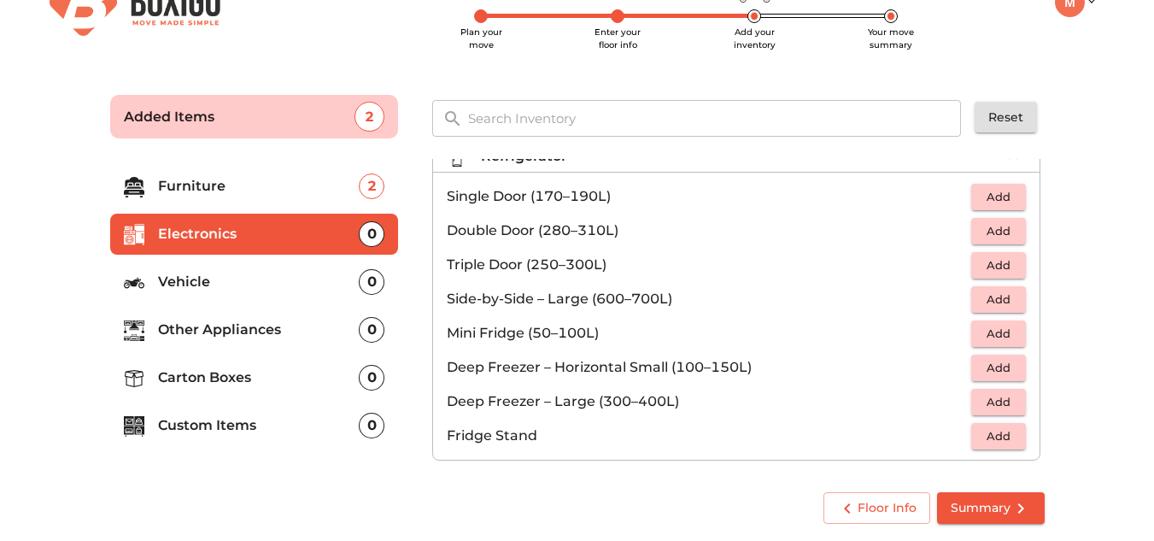
scroll to position [63, 0]
click at [1001, 198] on span "Add" at bounding box center [999, 199] width 38 height 20
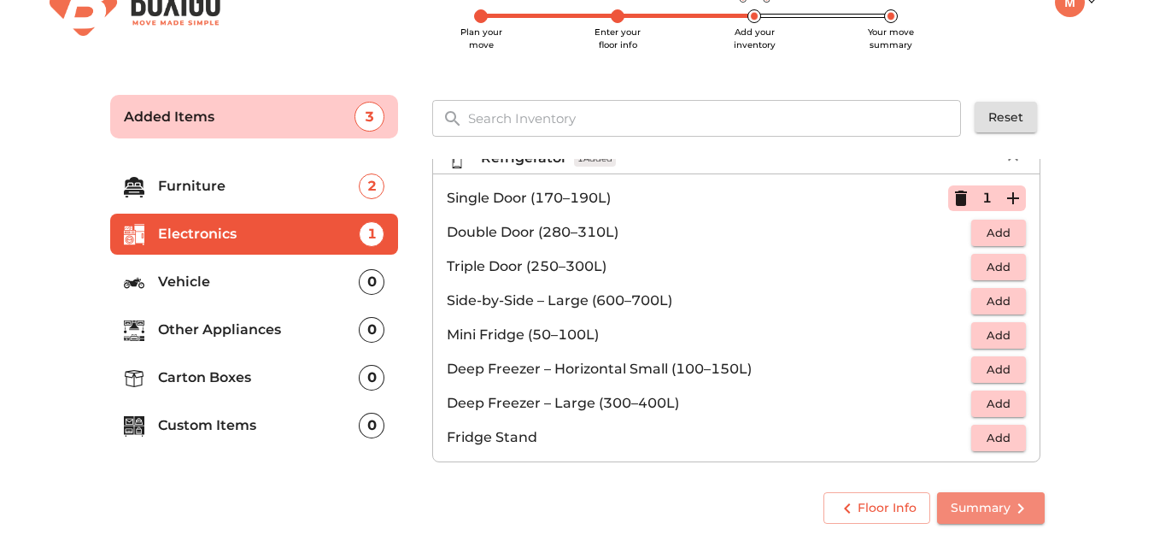
click at [1001, 502] on span "Summary" at bounding box center [991, 507] width 80 height 21
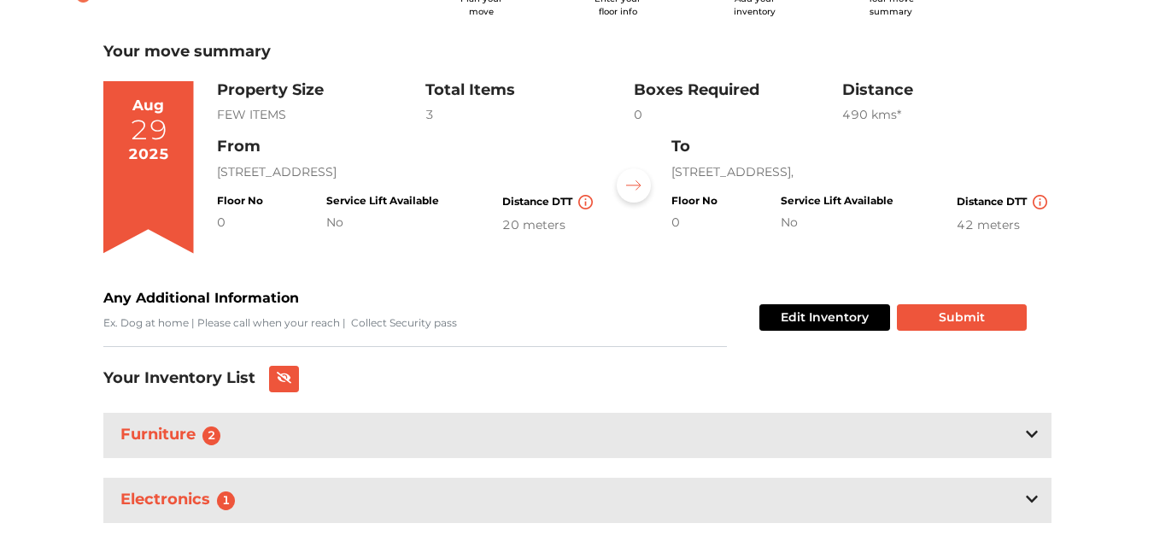
scroll to position [120, 0]
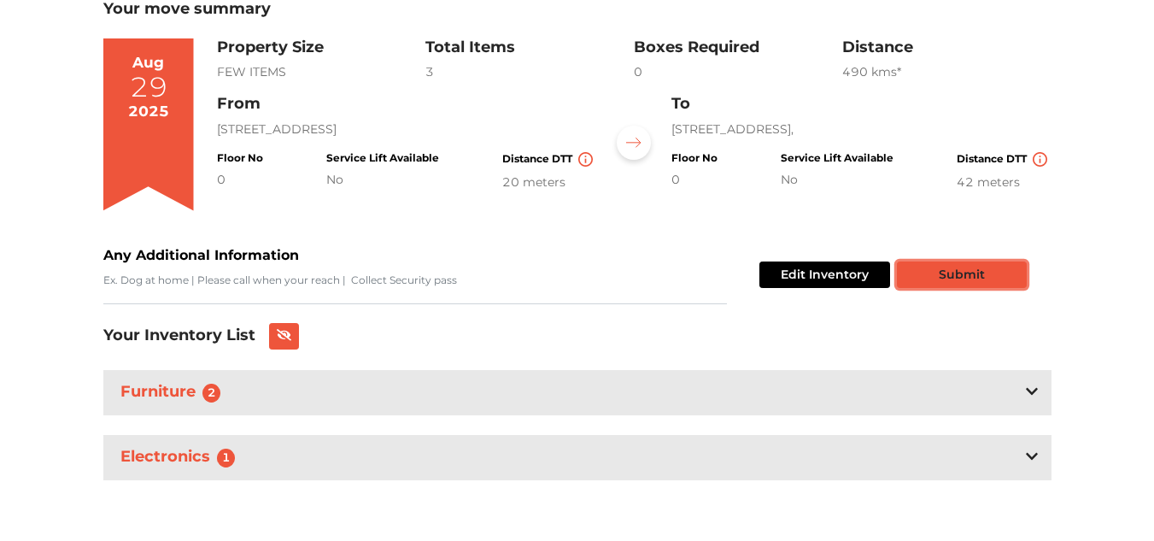
click at [966, 280] on button "Submit" at bounding box center [962, 274] width 130 height 26
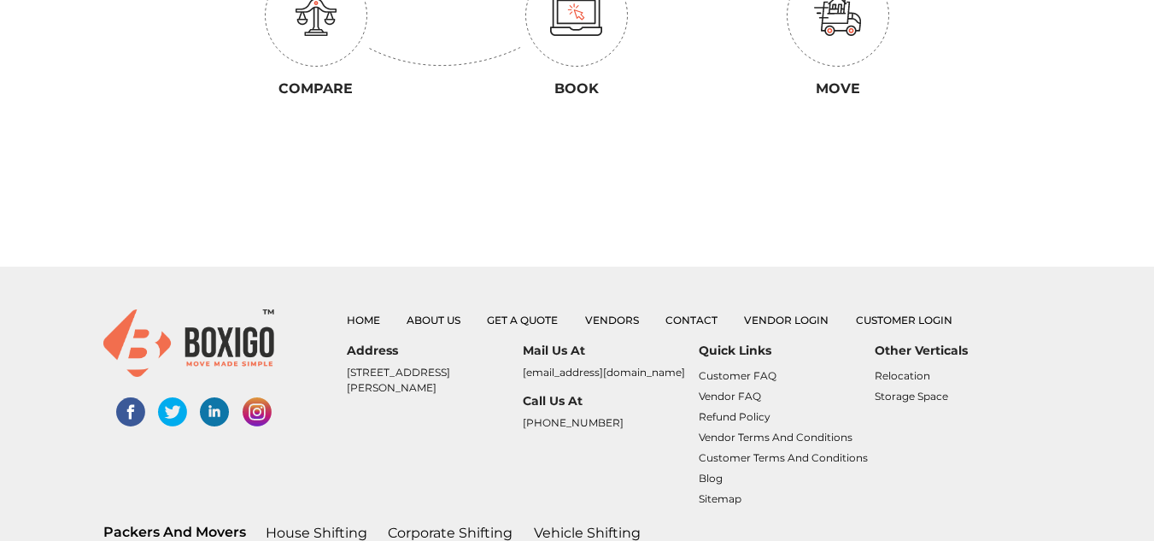
scroll to position [645, 0]
